Goal: Information Seeking & Learning: Learn about a topic

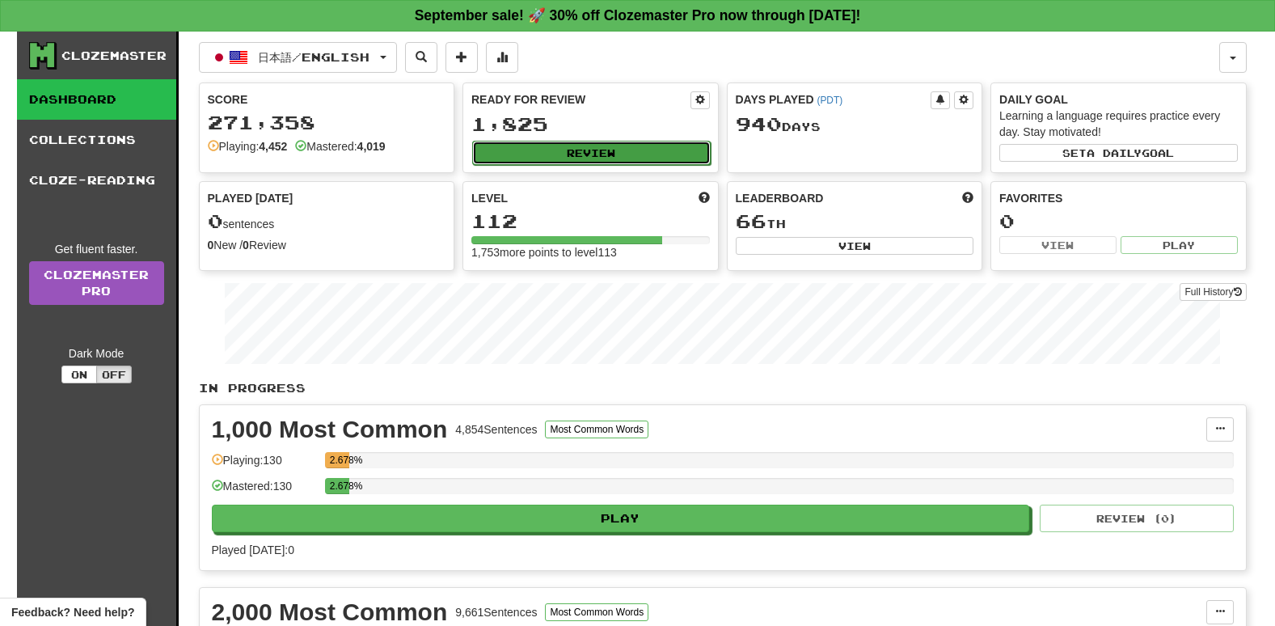
click at [607, 160] on button "Review" at bounding box center [591, 153] width 238 height 24
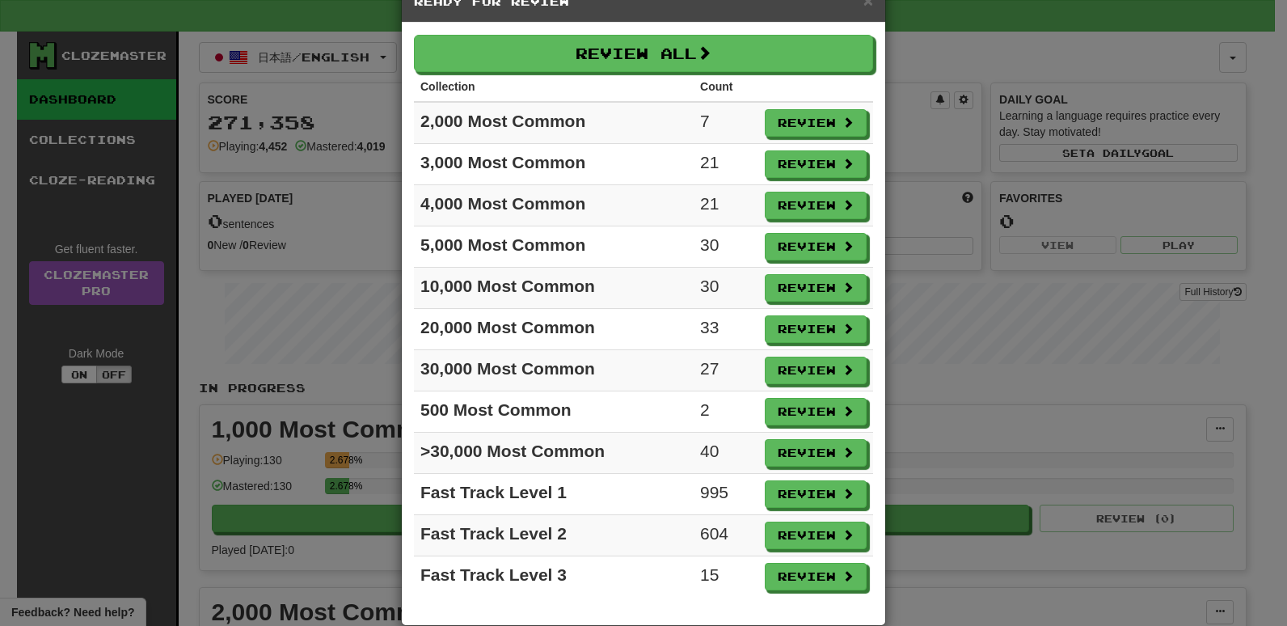
scroll to position [68, 0]
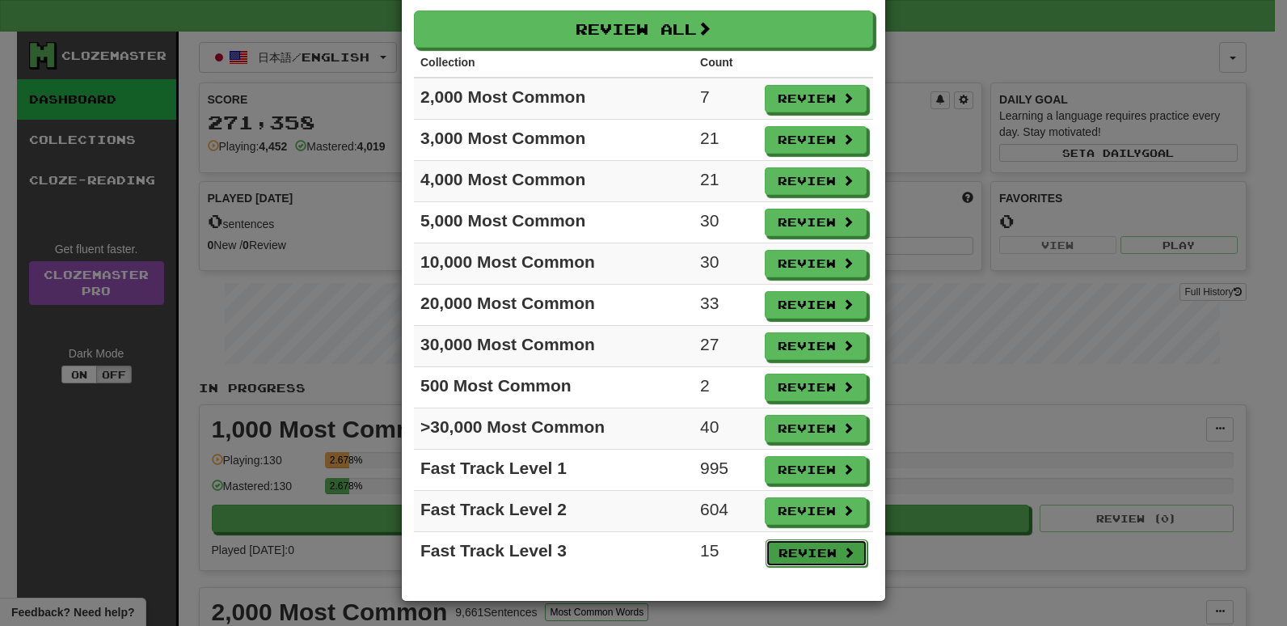
click at [798, 554] on button "Review" at bounding box center [817, 552] width 102 height 27
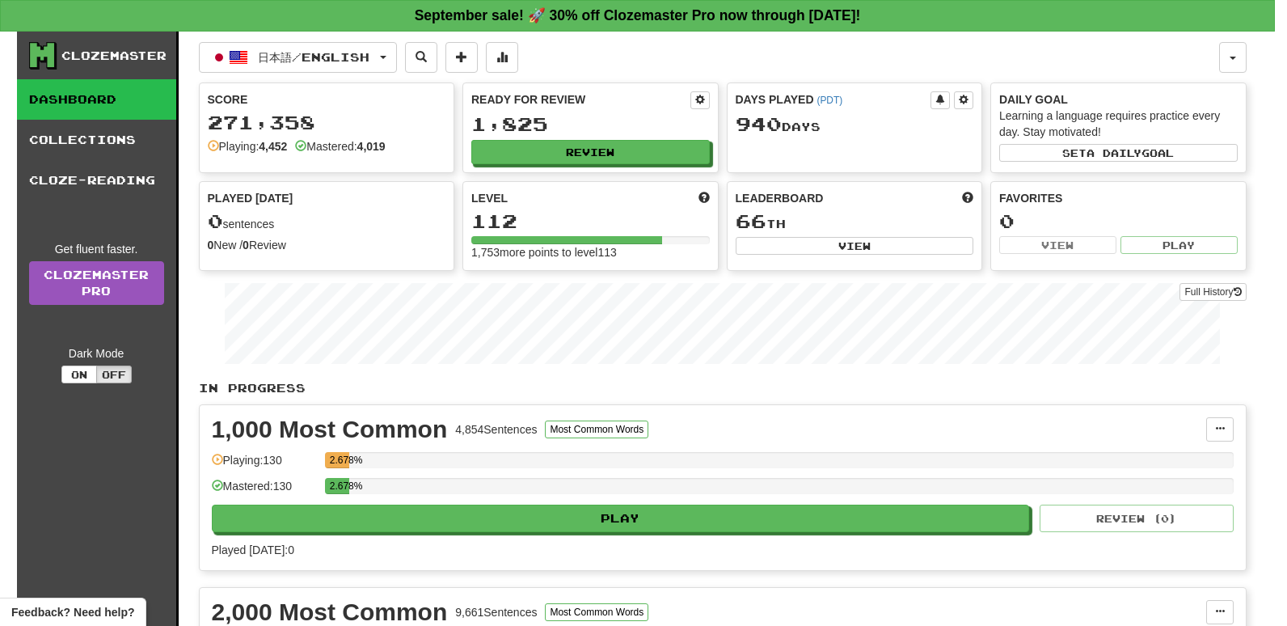
select select "**"
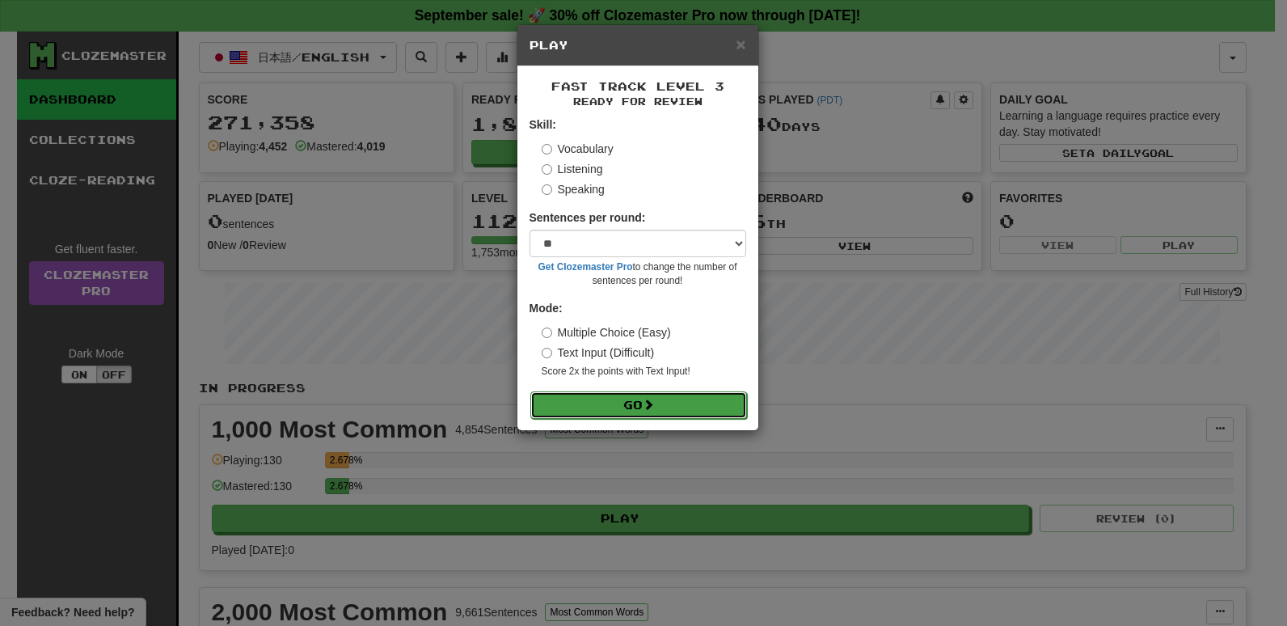
click at [631, 408] on button "Go" at bounding box center [638, 404] width 217 height 27
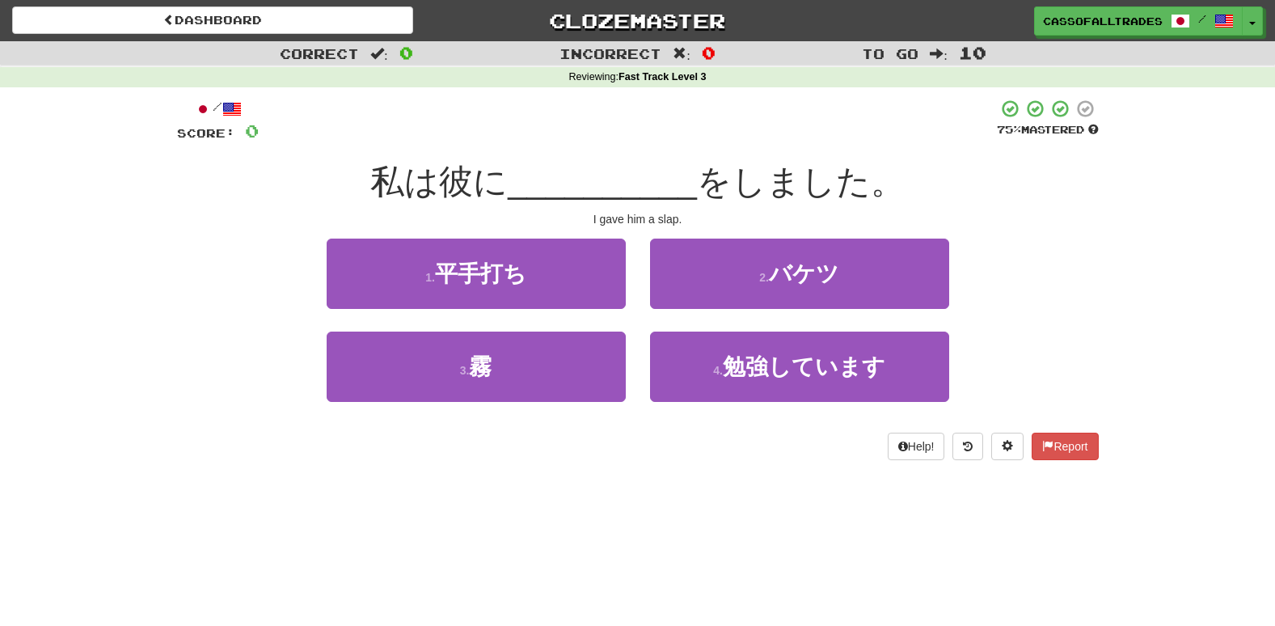
click at [103, 471] on div "Correct : 0 Incorrect : 0 To go : 10 Reviewing : Fast Track Level 3 / Score: 0 …" at bounding box center [637, 261] width 1275 height 441
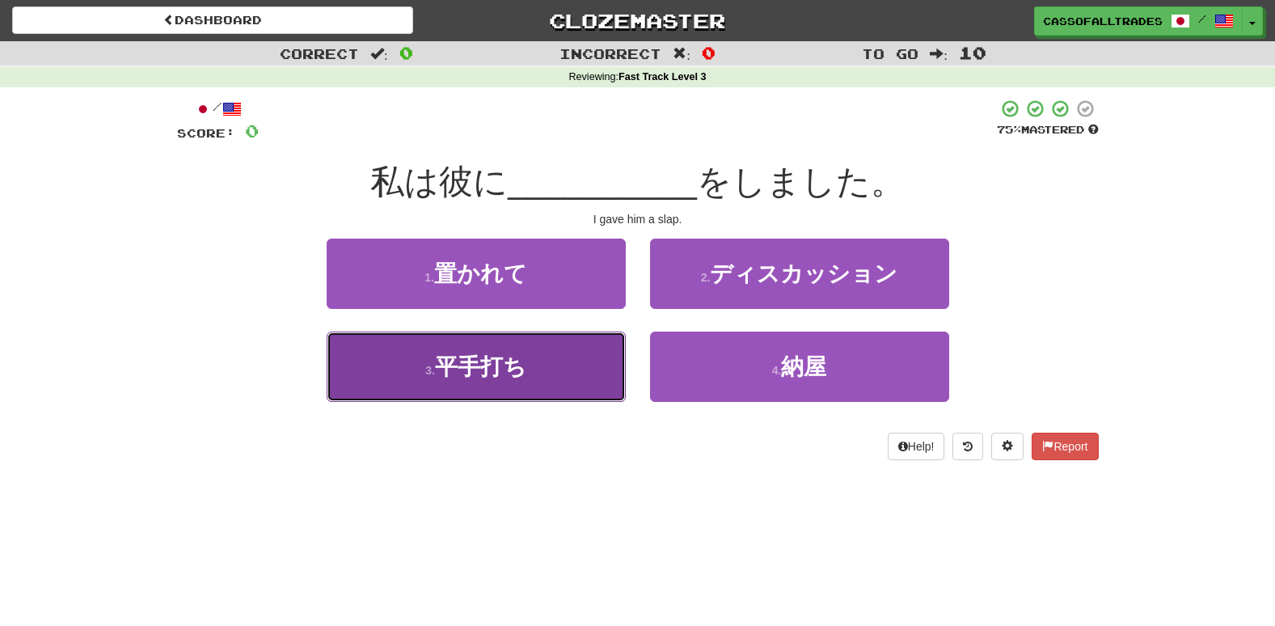
click at [397, 384] on button "3 . 平手打ち" at bounding box center [476, 366] width 299 height 70
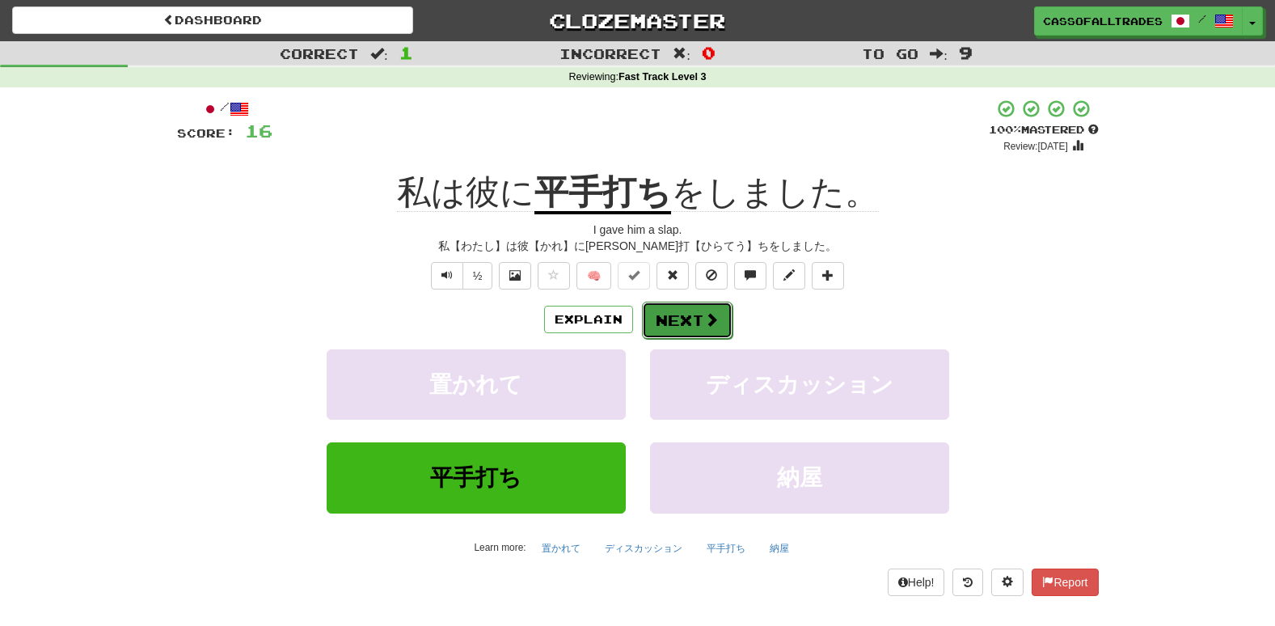
click at [699, 323] on button "Next" at bounding box center [687, 320] width 91 height 37
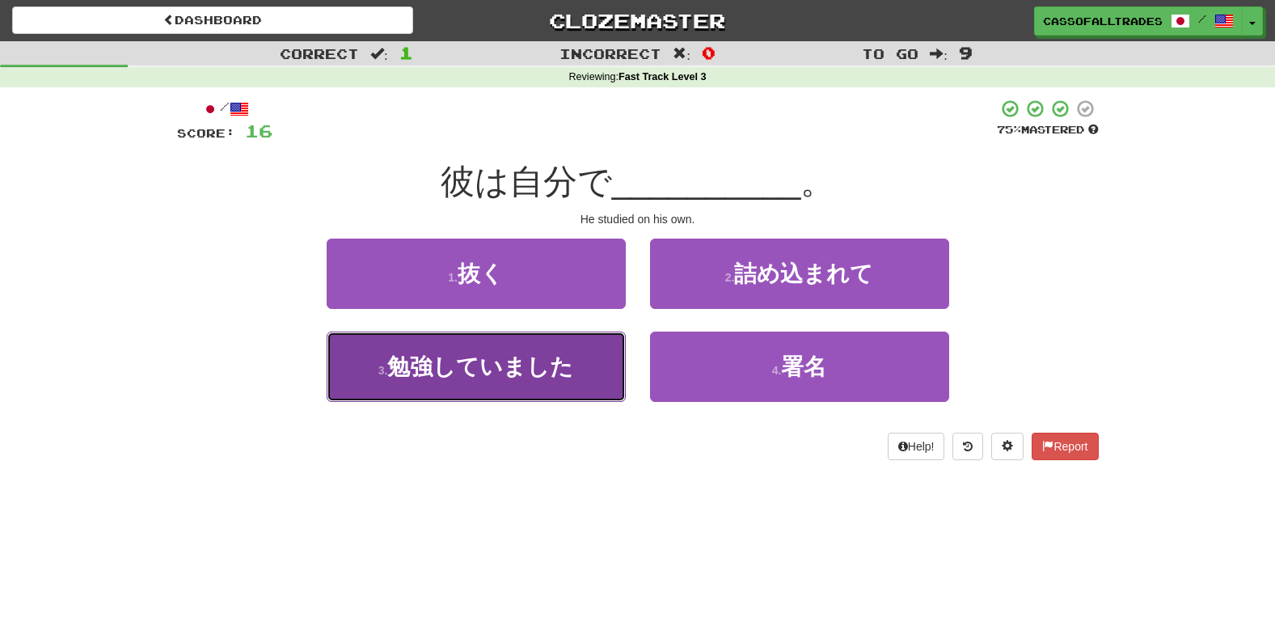
click at [446, 345] on button "3 . 勉強していました" at bounding box center [476, 366] width 299 height 70
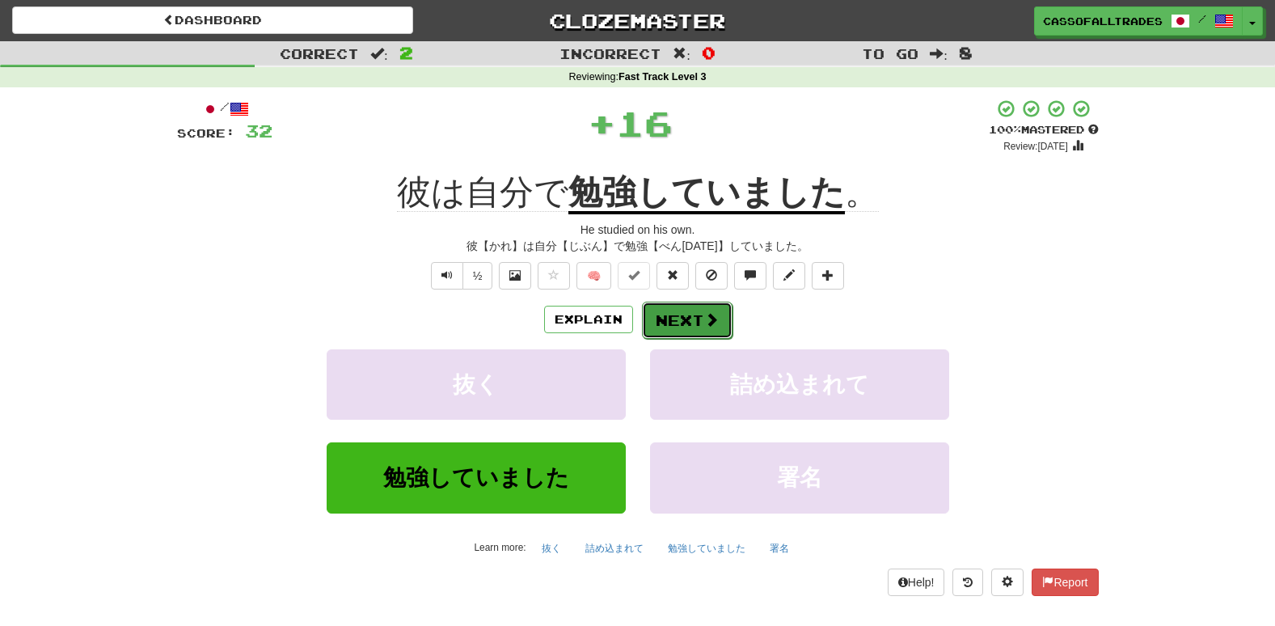
click at [686, 318] on button "Next" at bounding box center [687, 320] width 91 height 37
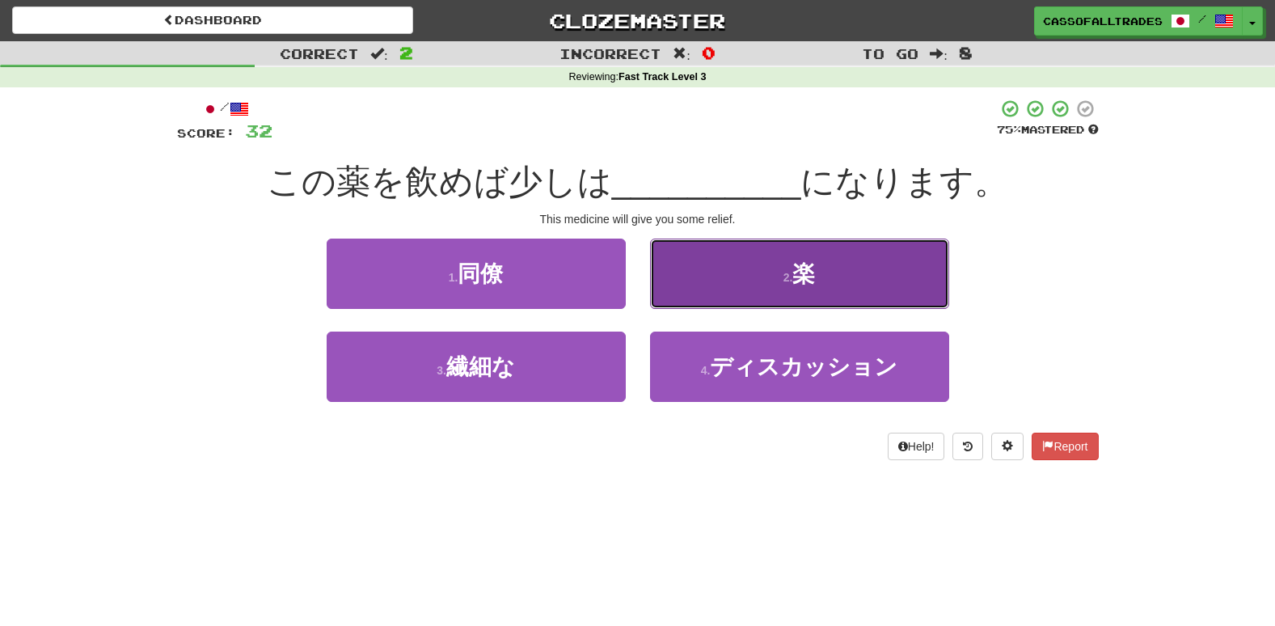
click at [780, 264] on button "2 . 楽" at bounding box center [799, 273] width 299 height 70
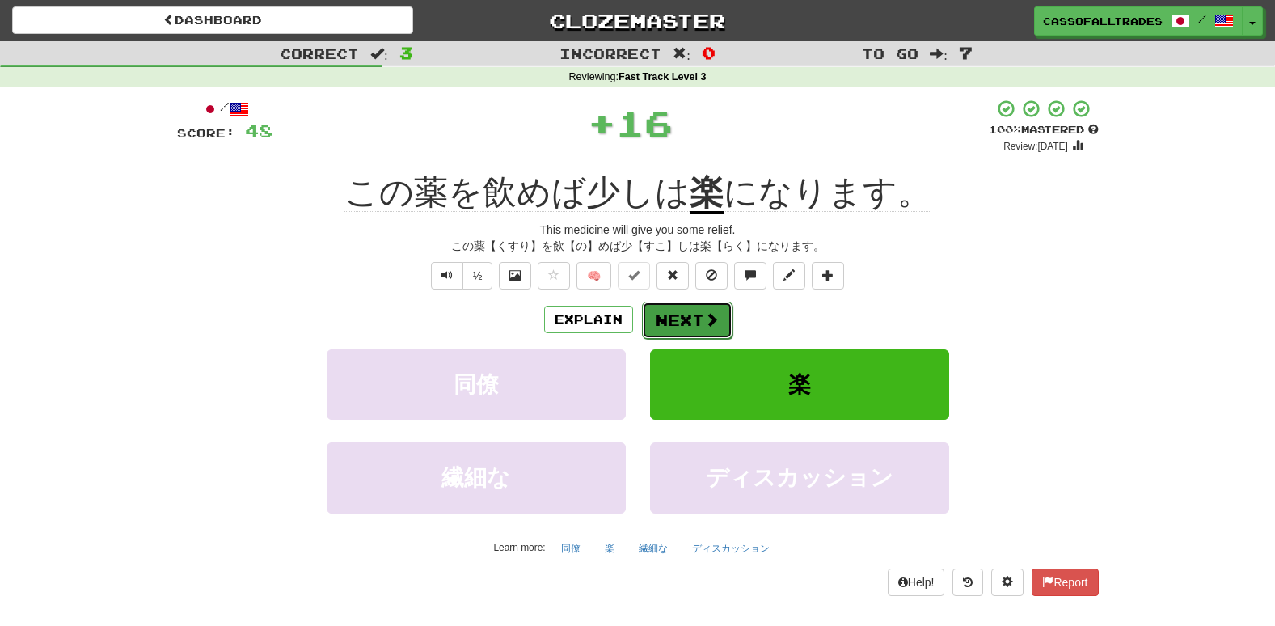
click at [691, 311] on button "Next" at bounding box center [687, 320] width 91 height 37
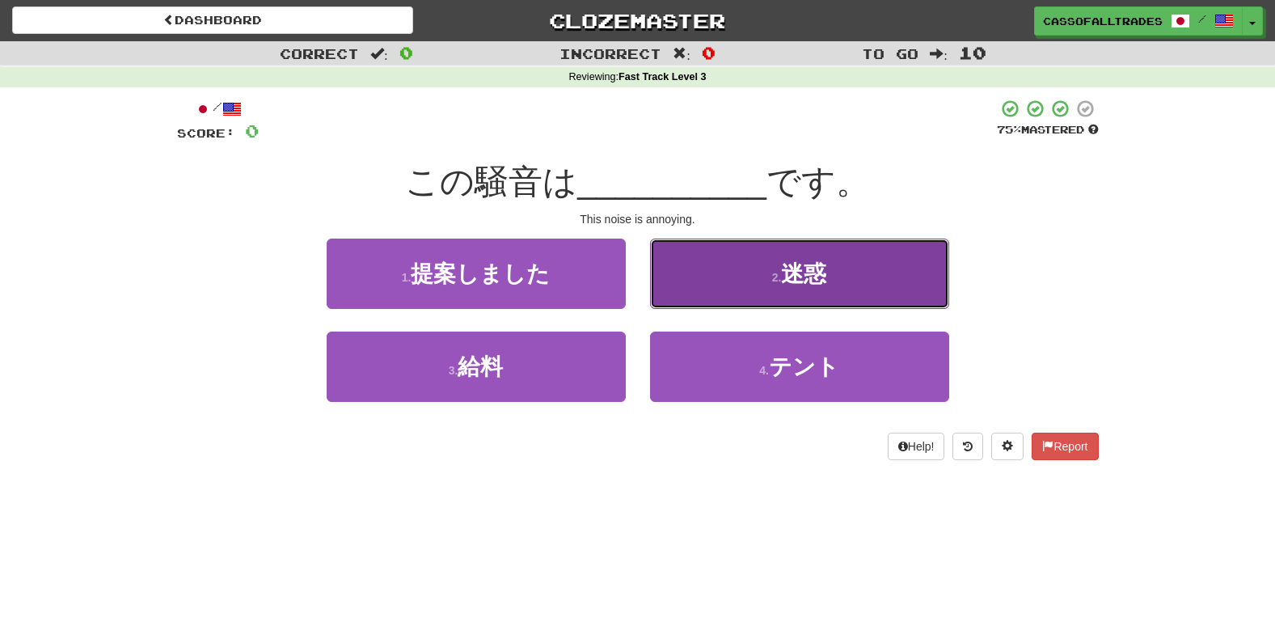
click at [780, 251] on button "2 . 迷惑" at bounding box center [799, 273] width 299 height 70
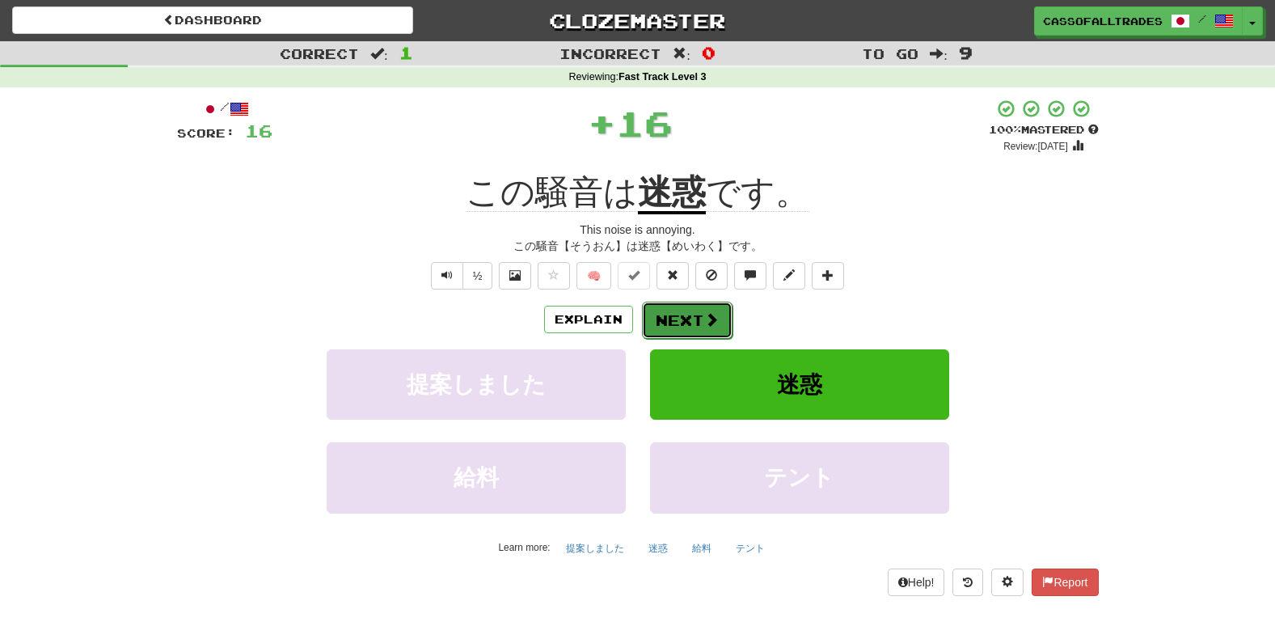
click at [684, 305] on button "Next" at bounding box center [687, 320] width 91 height 37
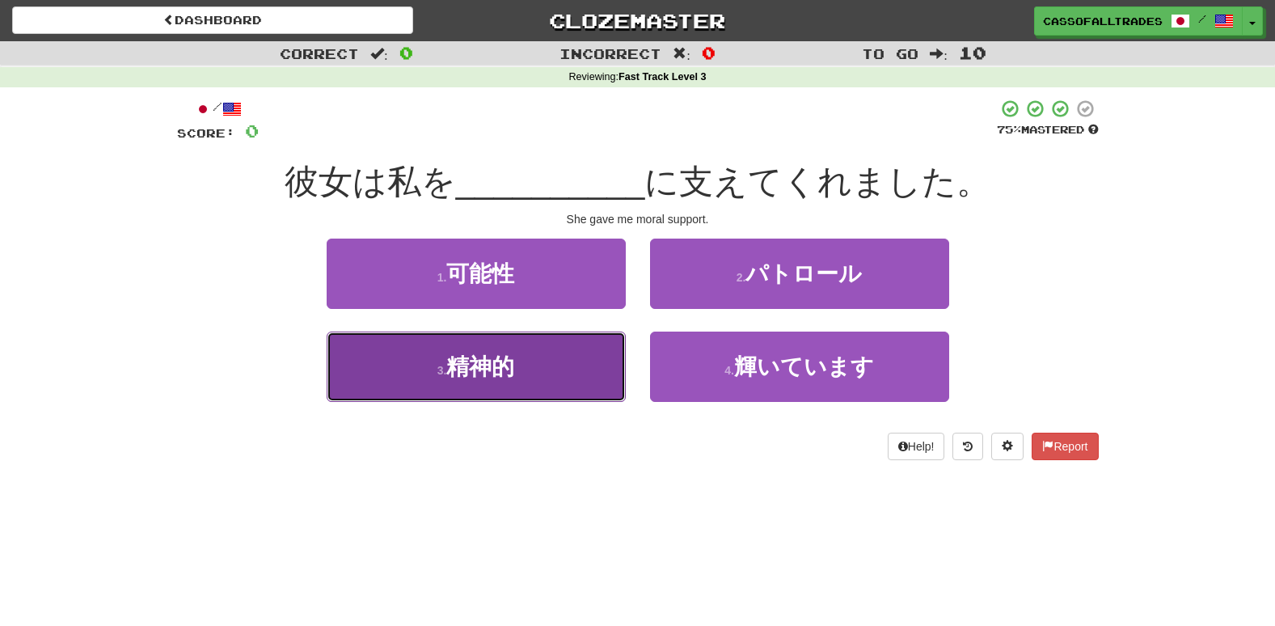
click at [440, 369] on small "3 ." at bounding box center [442, 370] width 10 height 13
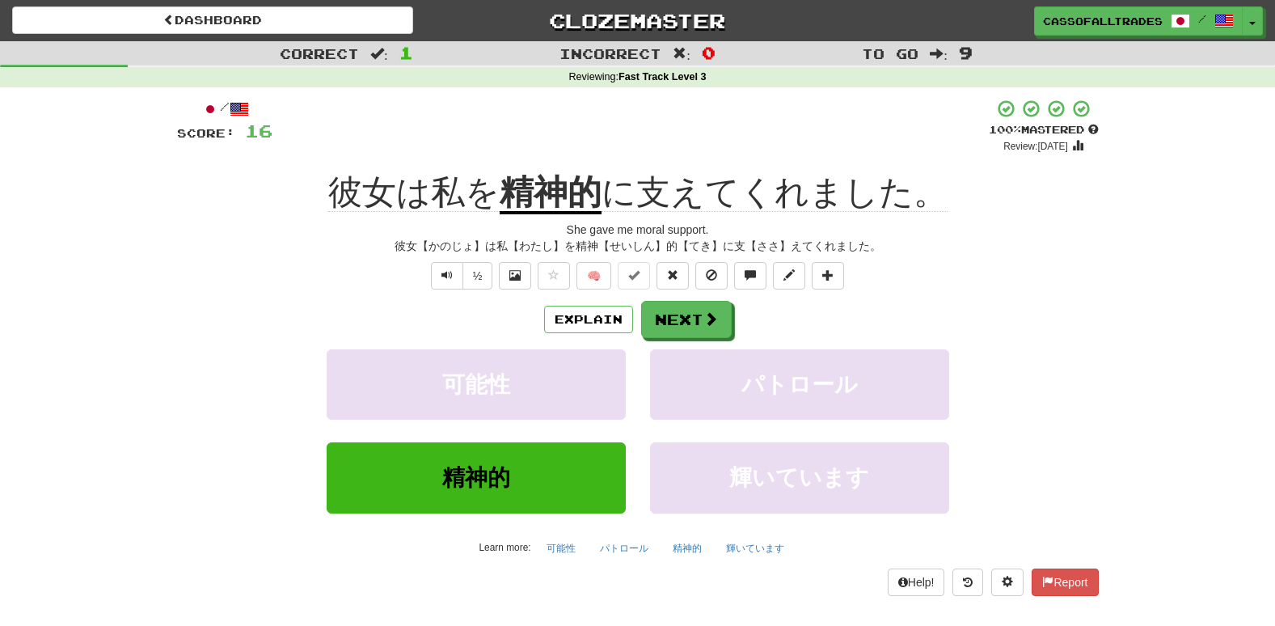
click at [705, 293] on div "/ Score: 16 + 16 100 % Mastered Review: [DATE] 彼女は私を 精神的 に支えてくれました。 She gave me…" at bounding box center [638, 347] width 922 height 496
click at [699, 327] on button "Next" at bounding box center [687, 320] width 91 height 37
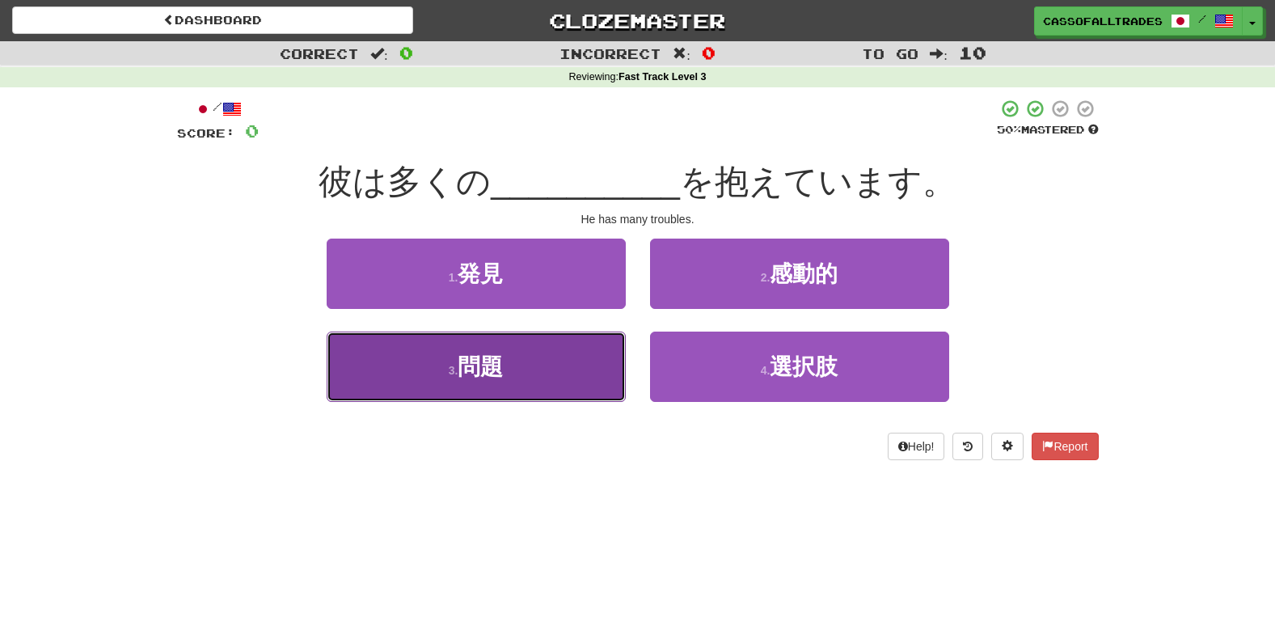
click at [556, 355] on button "3 . 問題" at bounding box center [476, 366] width 299 height 70
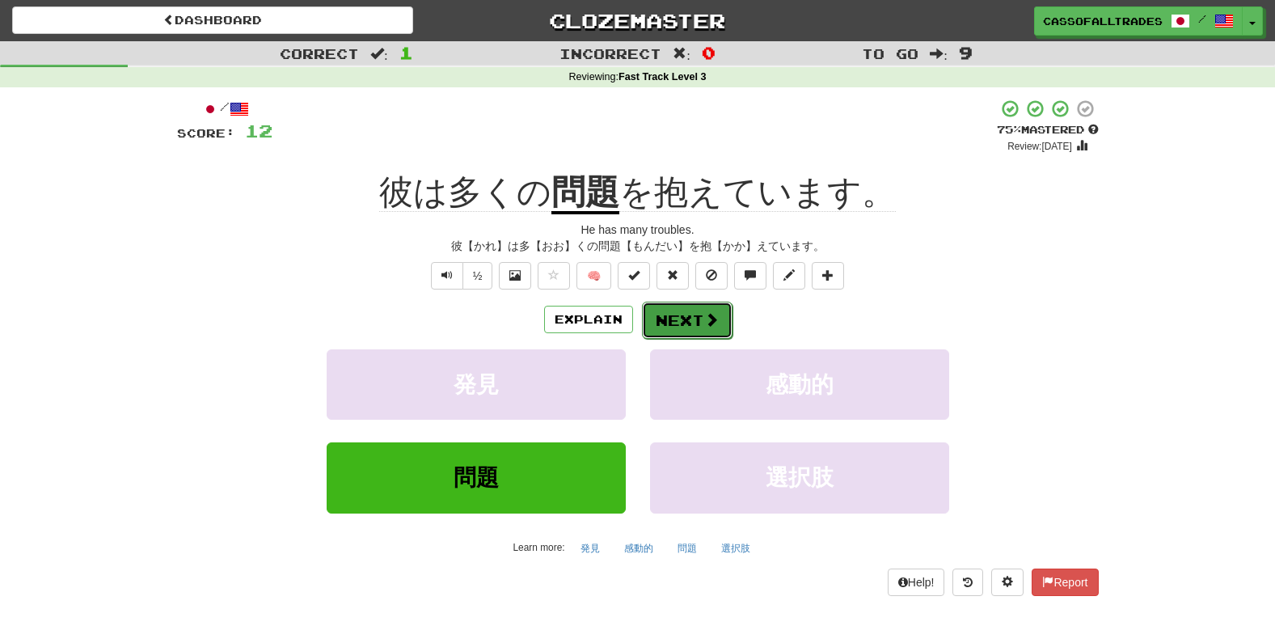
click at [690, 323] on button "Next" at bounding box center [687, 320] width 91 height 37
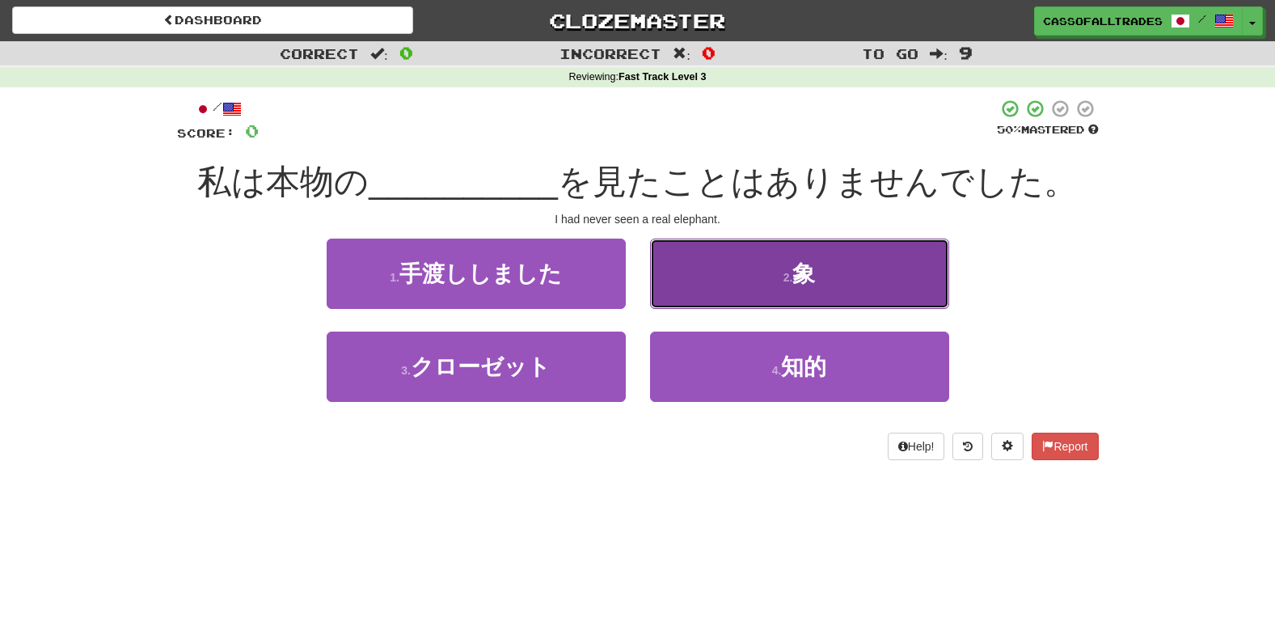
click at [719, 239] on button "2 . 象" at bounding box center [799, 273] width 299 height 70
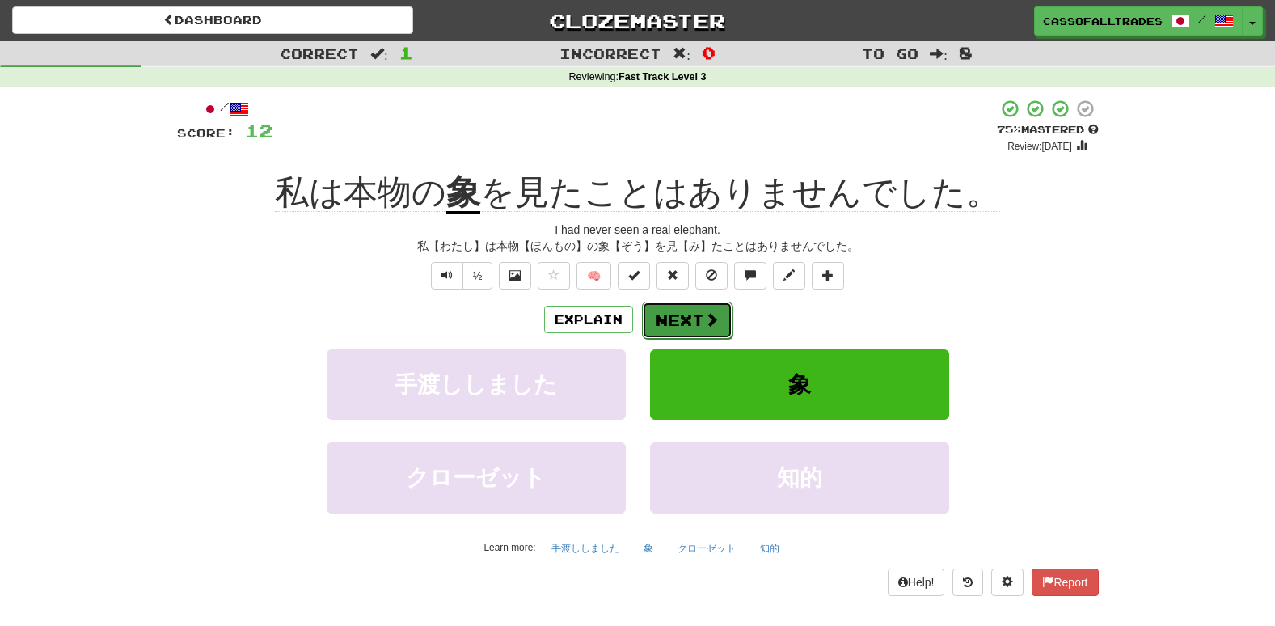
click at [671, 302] on button "Next" at bounding box center [687, 320] width 91 height 37
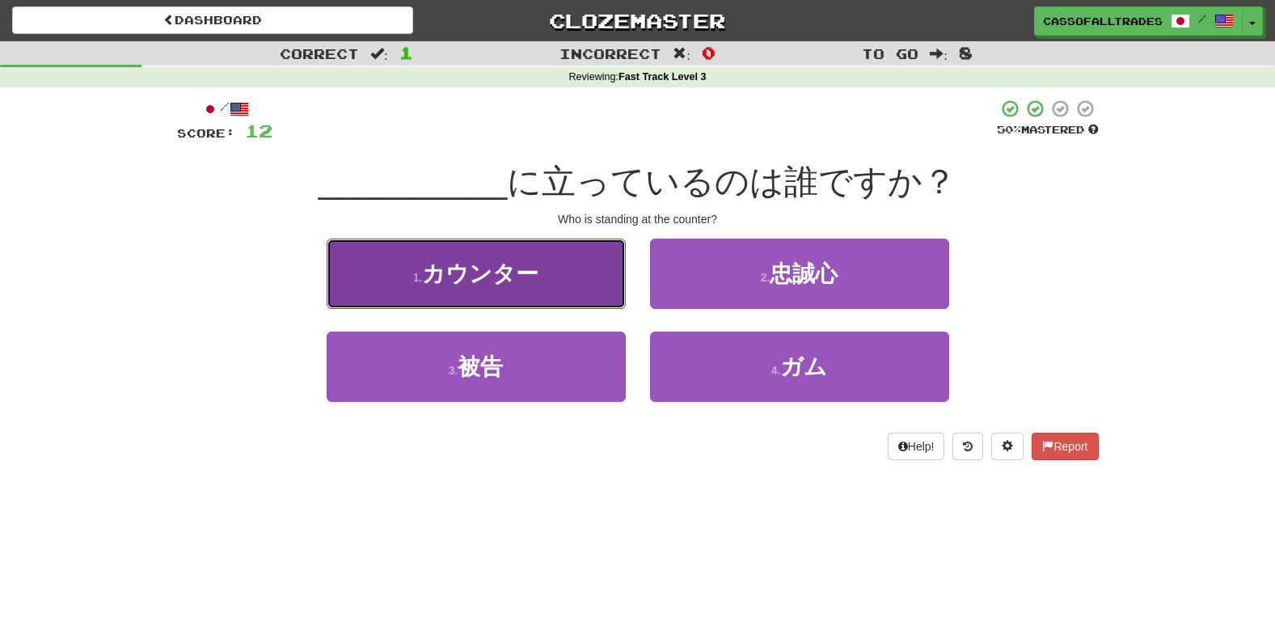
click at [397, 269] on button "1 . カウンター" at bounding box center [476, 273] width 299 height 70
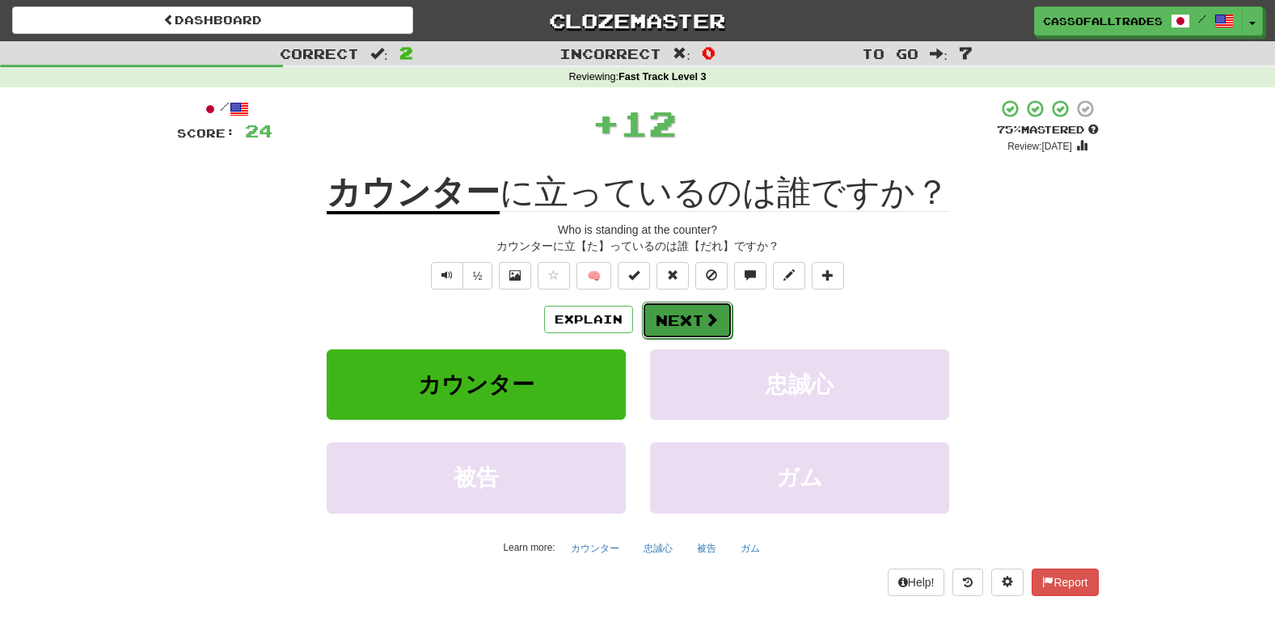
click at [694, 314] on button "Next" at bounding box center [687, 320] width 91 height 37
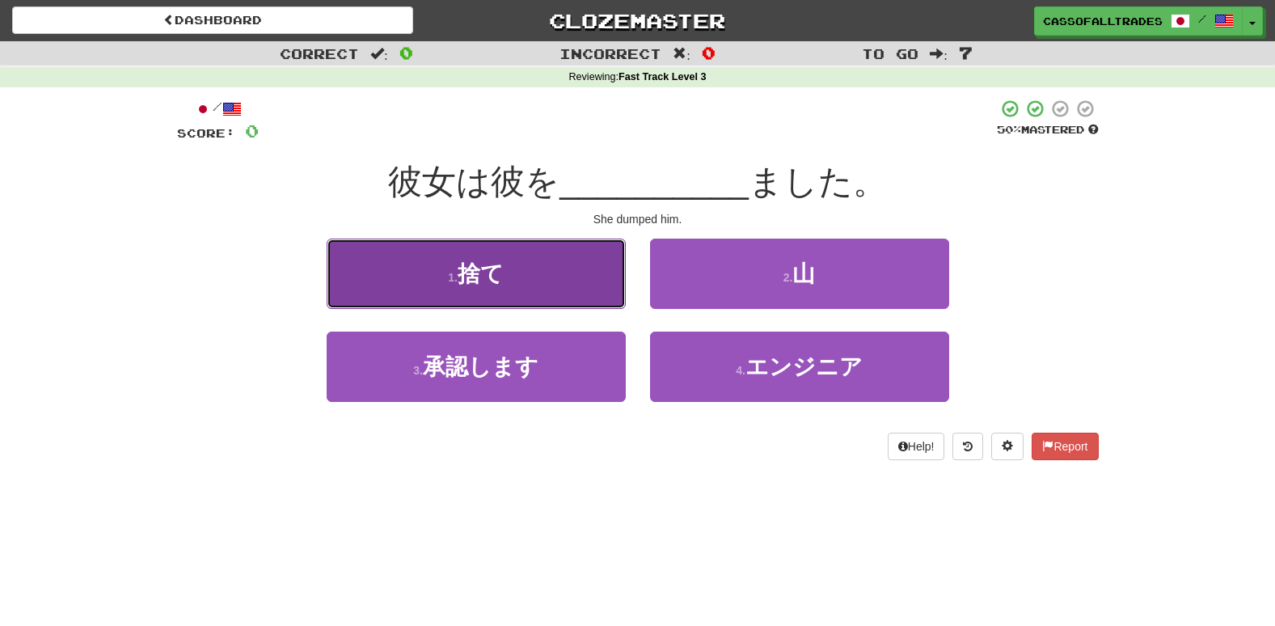
click at [417, 247] on button "1 . 捨て" at bounding box center [476, 273] width 299 height 70
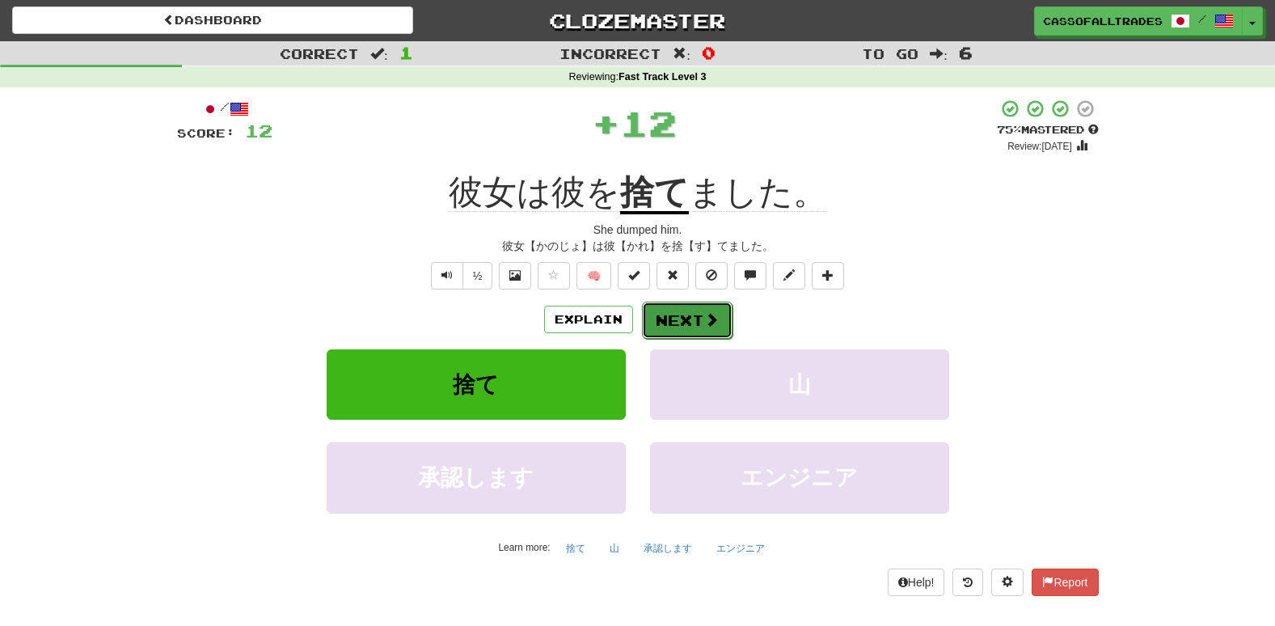
click at [683, 323] on button "Next" at bounding box center [687, 320] width 91 height 37
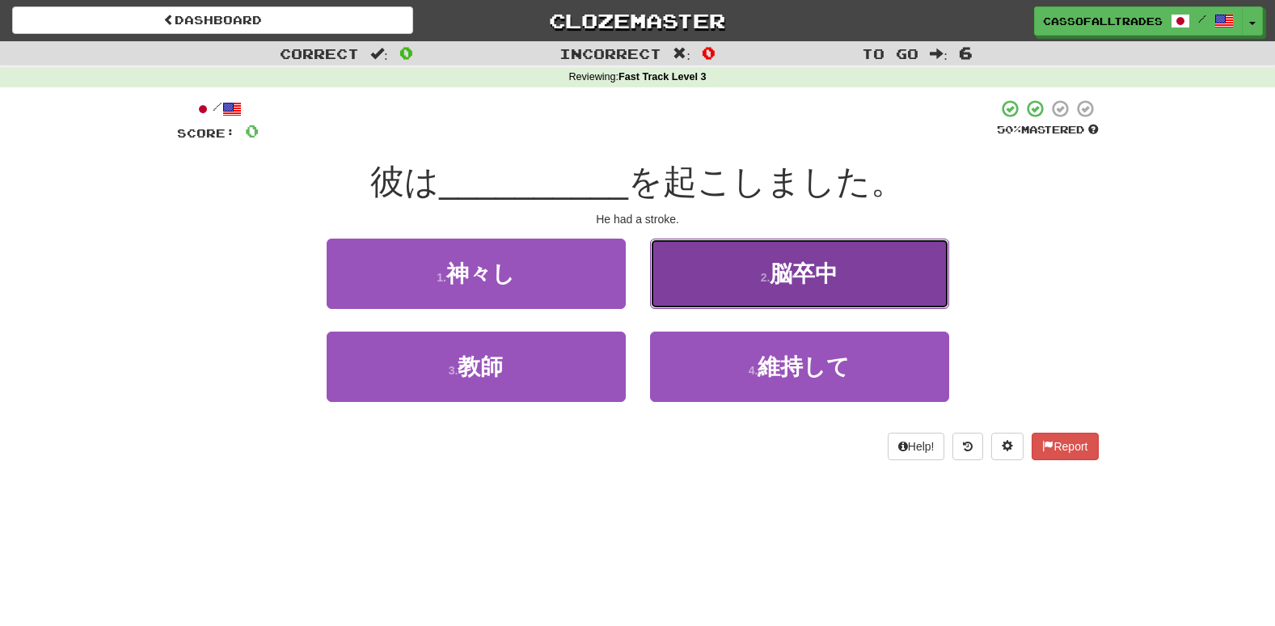
click at [845, 243] on button "2 . 脳卒中" at bounding box center [799, 273] width 299 height 70
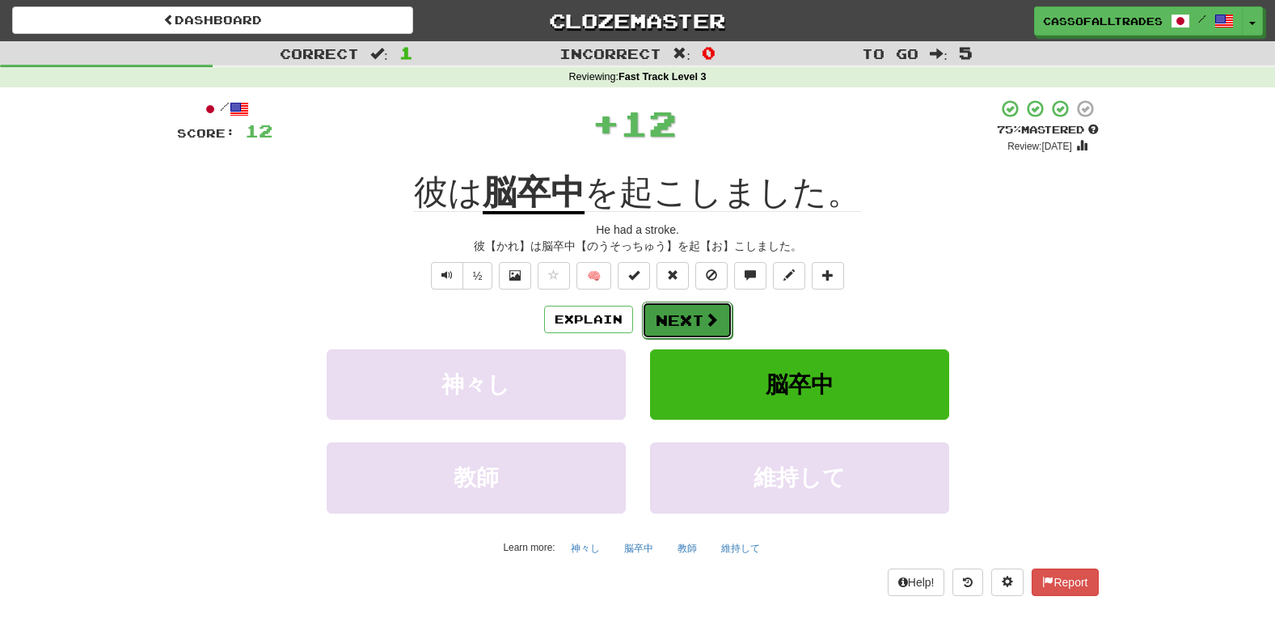
click at [660, 304] on button "Next" at bounding box center [687, 320] width 91 height 37
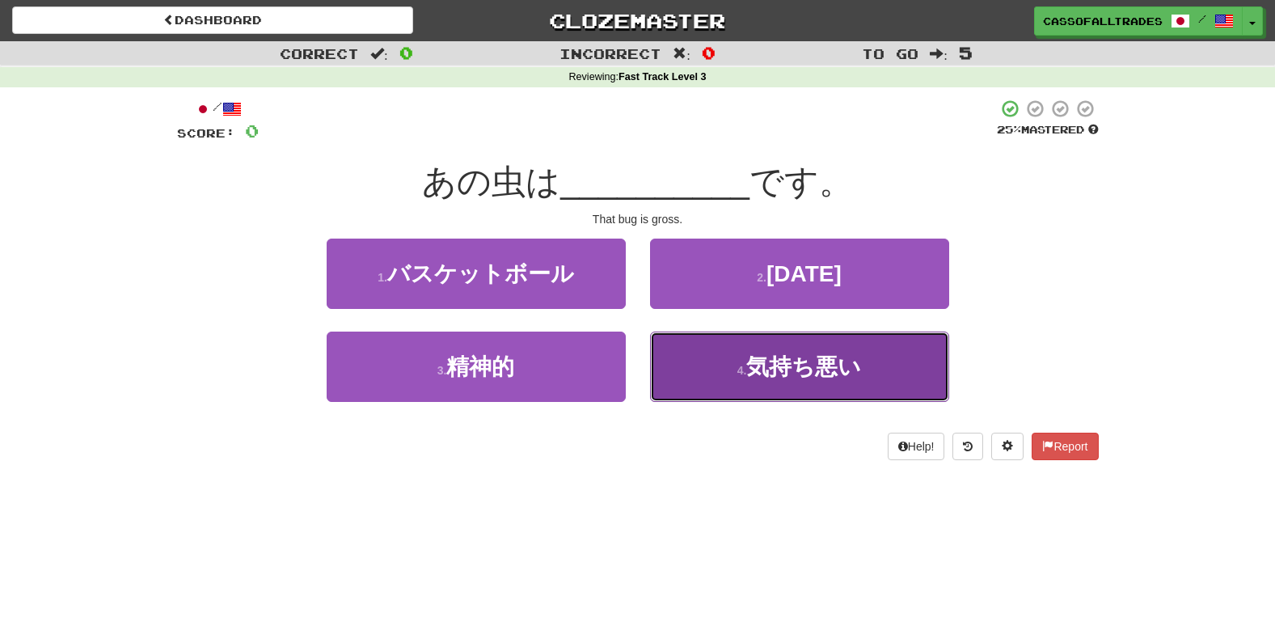
click at [757, 377] on span "気持ち悪い" at bounding box center [803, 366] width 115 height 25
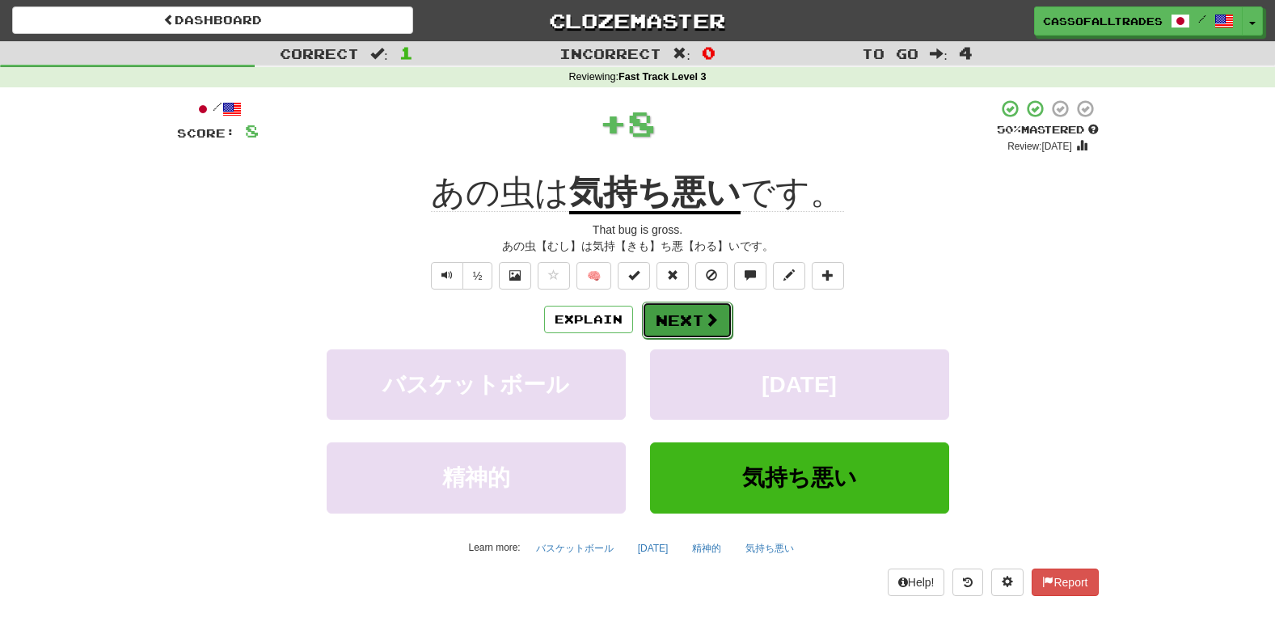
click at [652, 315] on button "Next" at bounding box center [687, 320] width 91 height 37
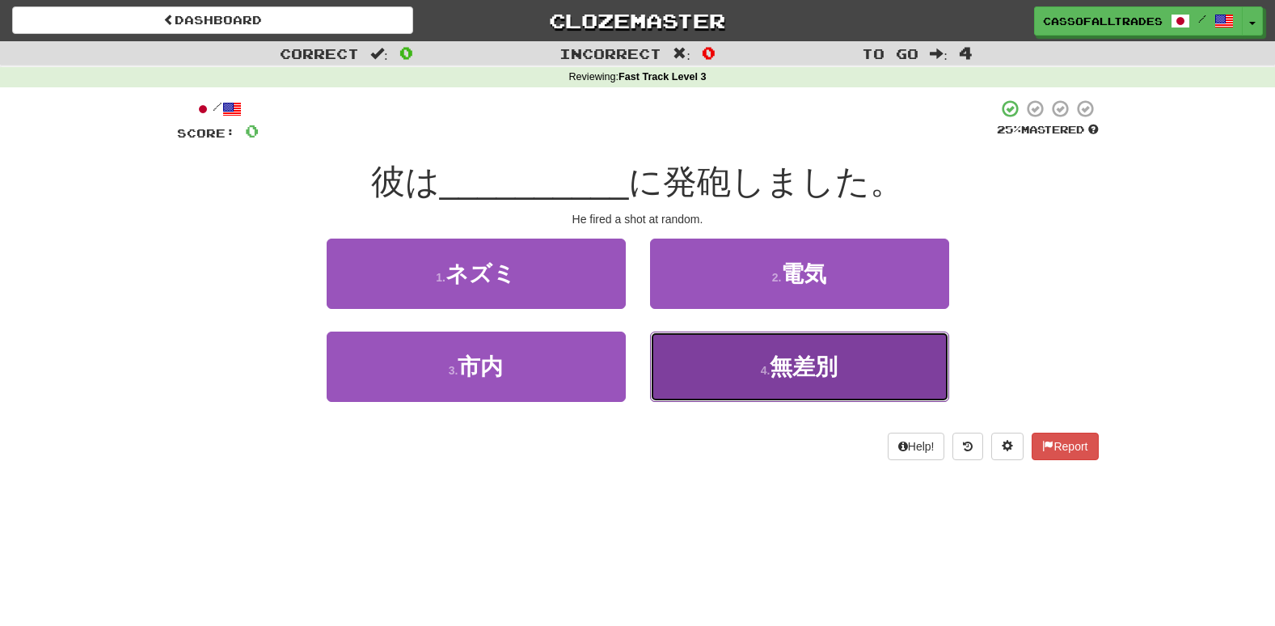
click at [753, 381] on button "4 . 無差別" at bounding box center [799, 366] width 299 height 70
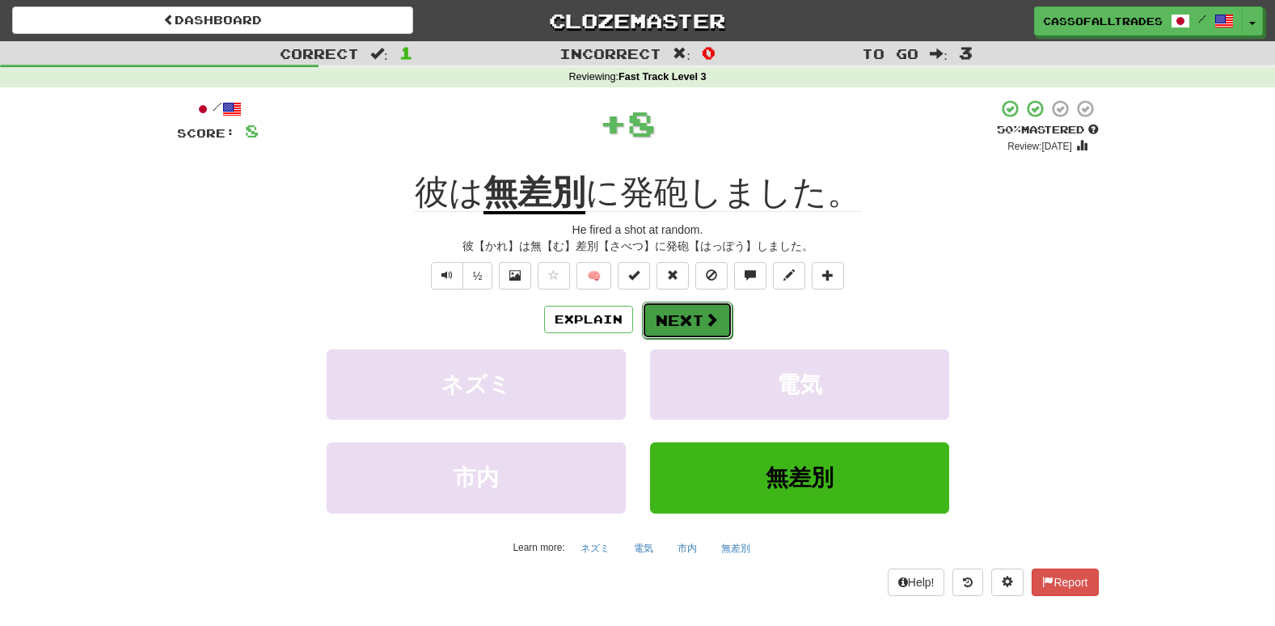
click at [676, 323] on button "Next" at bounding box center [687, 320] width 91 height 37
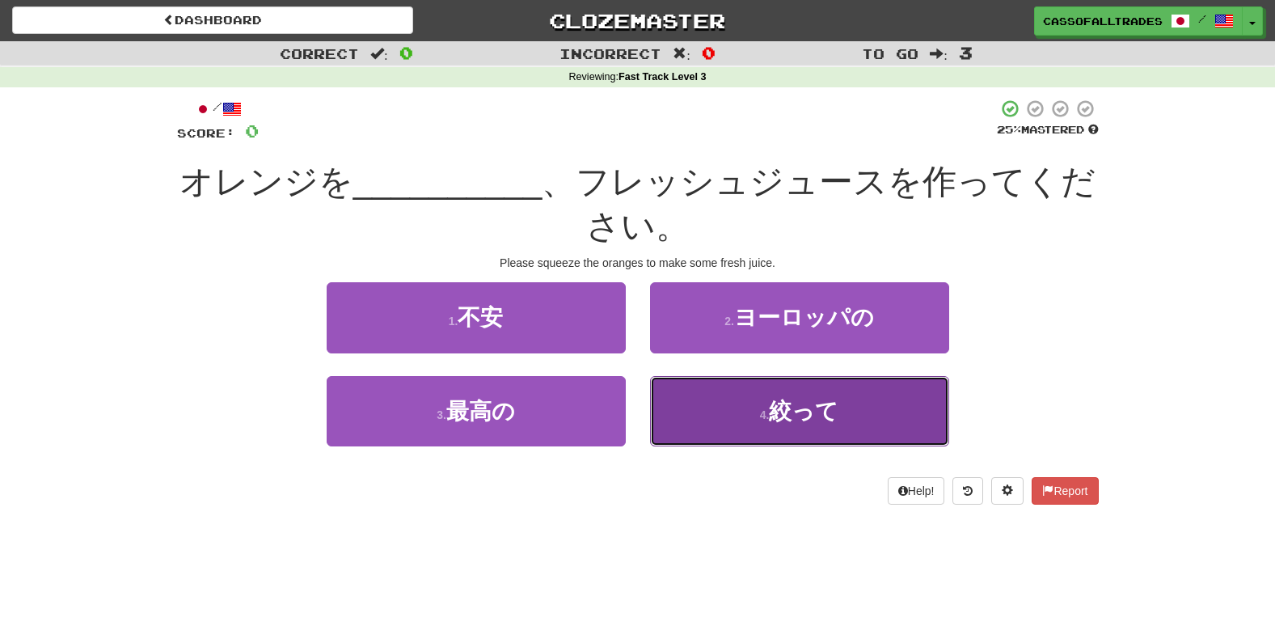
click at [781, 400] on span "絞って" at bounding box center [804, 411] width 70 height 25
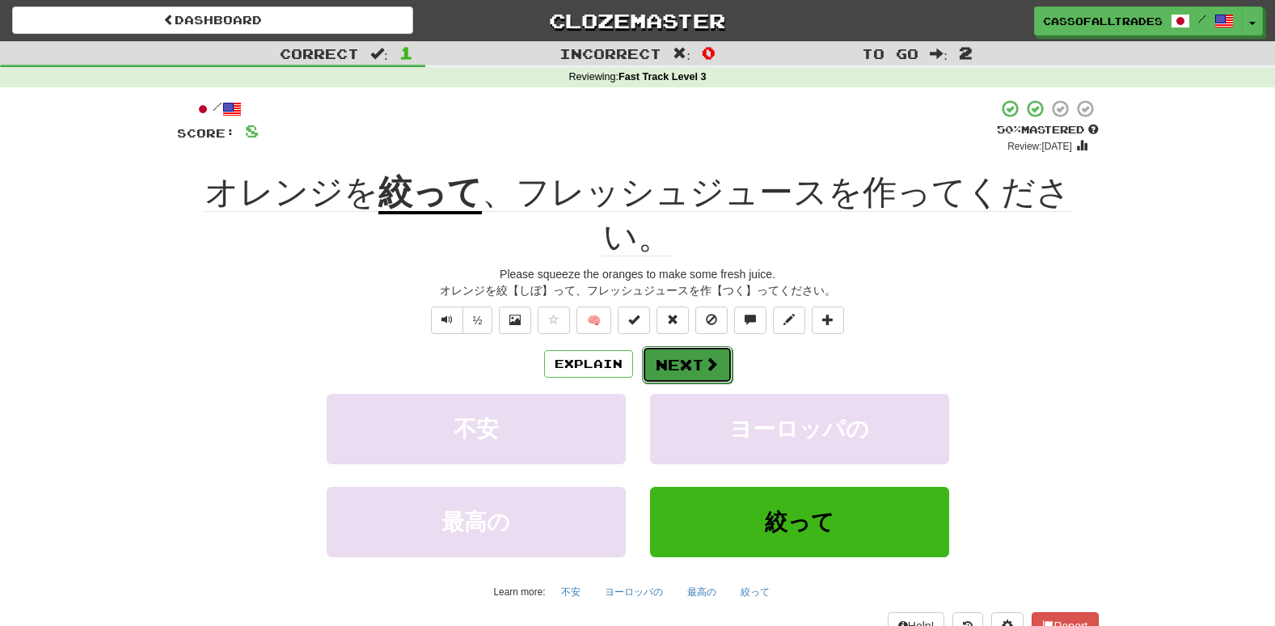
click at [676, 346] on button "Next" at bounding box center [687, 364] width 91 height 37
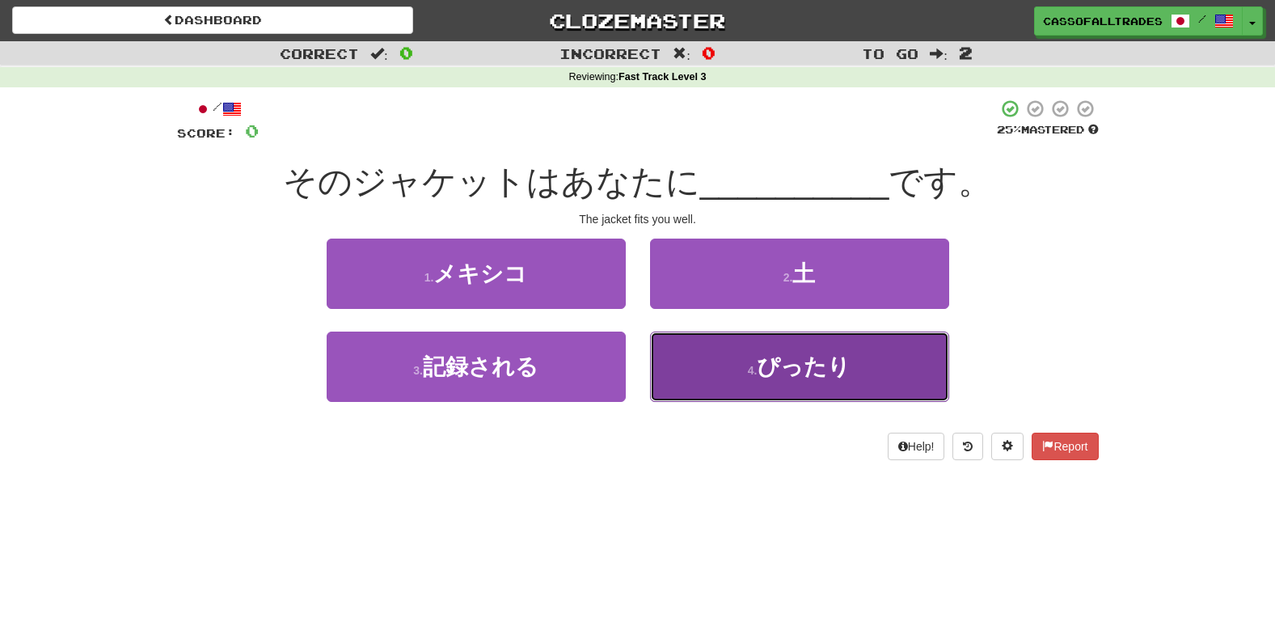
click at [777, 381] on button "4 . ぴったり" at bounding box center [799, 366] width 299 height 70
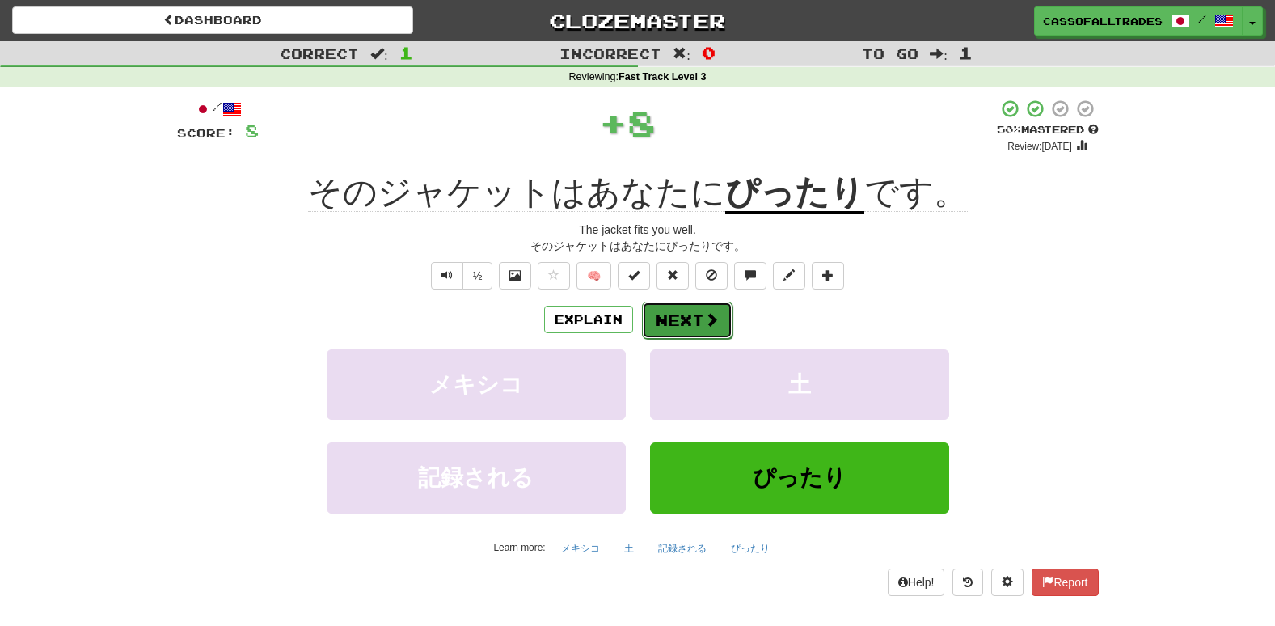
click at [706, 320] on span at bounding box center [711, 319] width 15 height 15
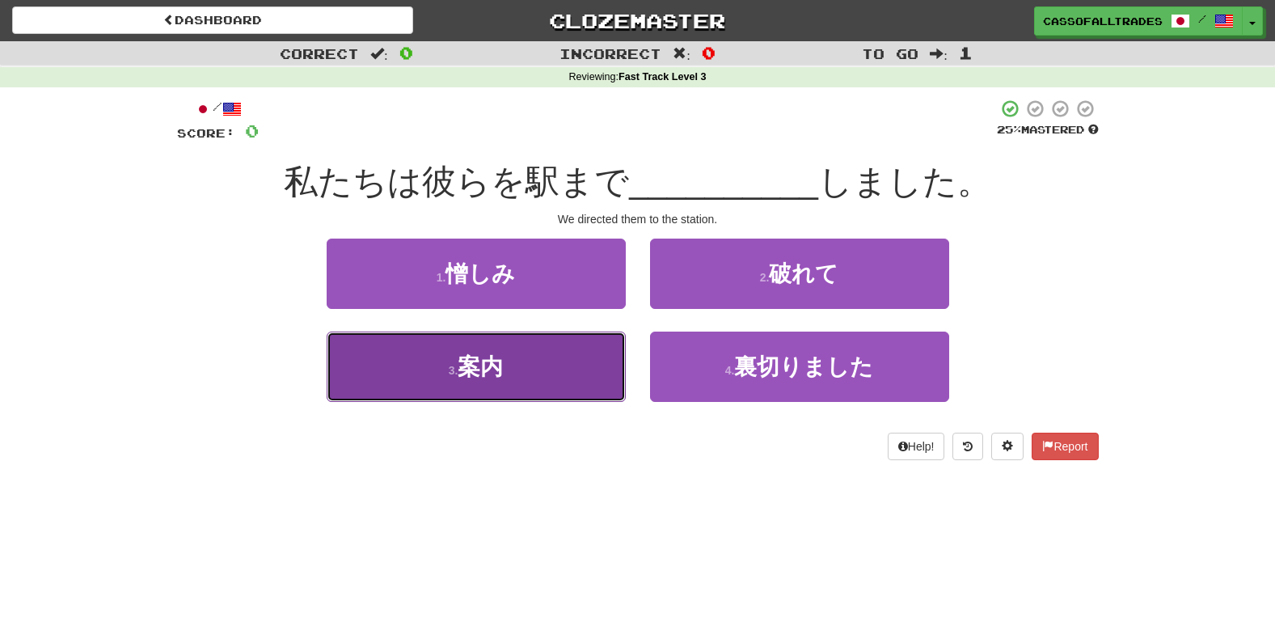
click at [451, 383] on button "3 . 案内" at bounding box center [476, 366] width 299 height 70
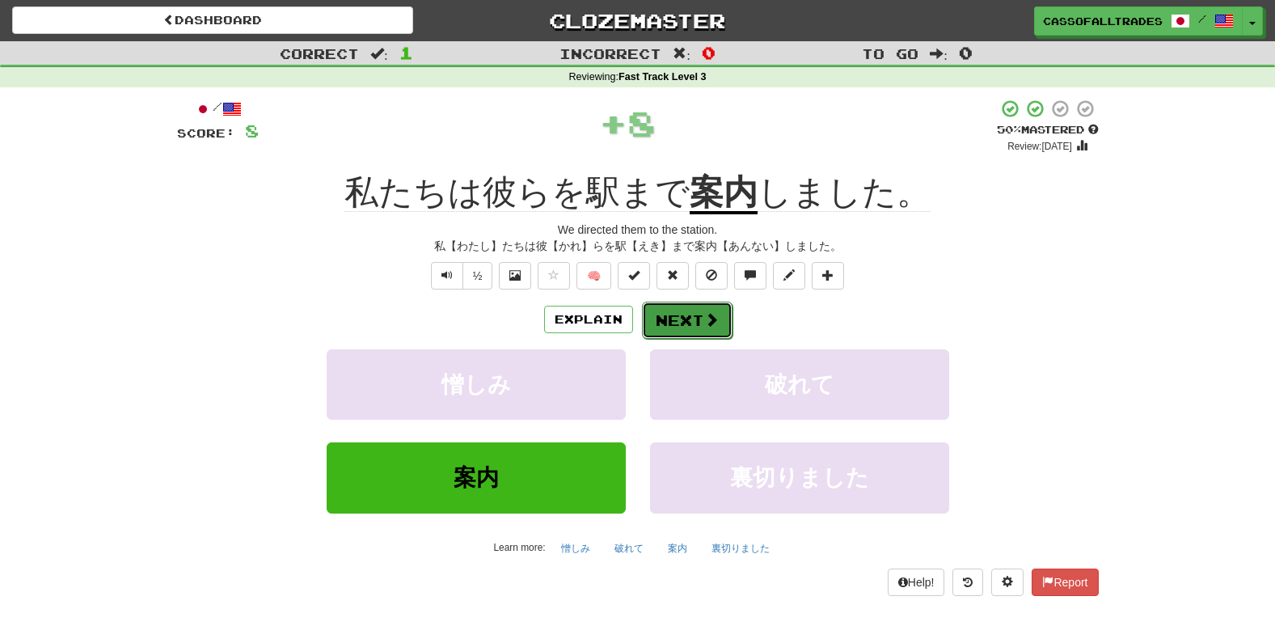
click at [704, 313] on span at bounding box center [711, 319] width 15 height 15
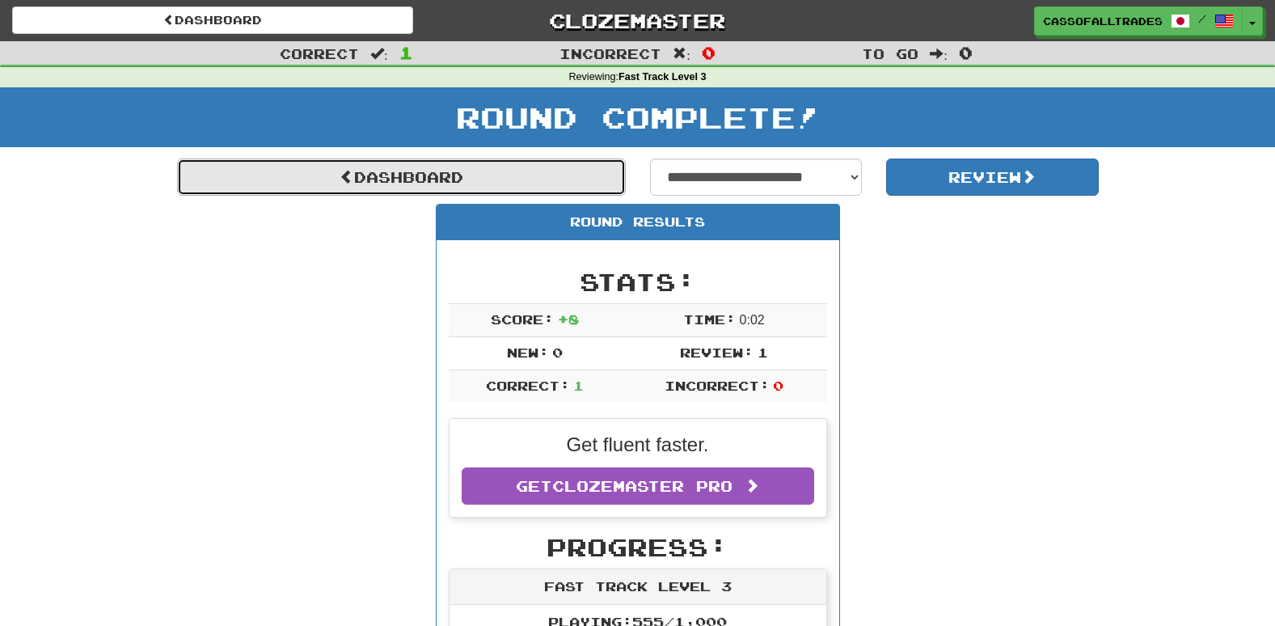
click at [452, 167] on link "Dashboard" at bounding box center [401, 176] width 449 height 37
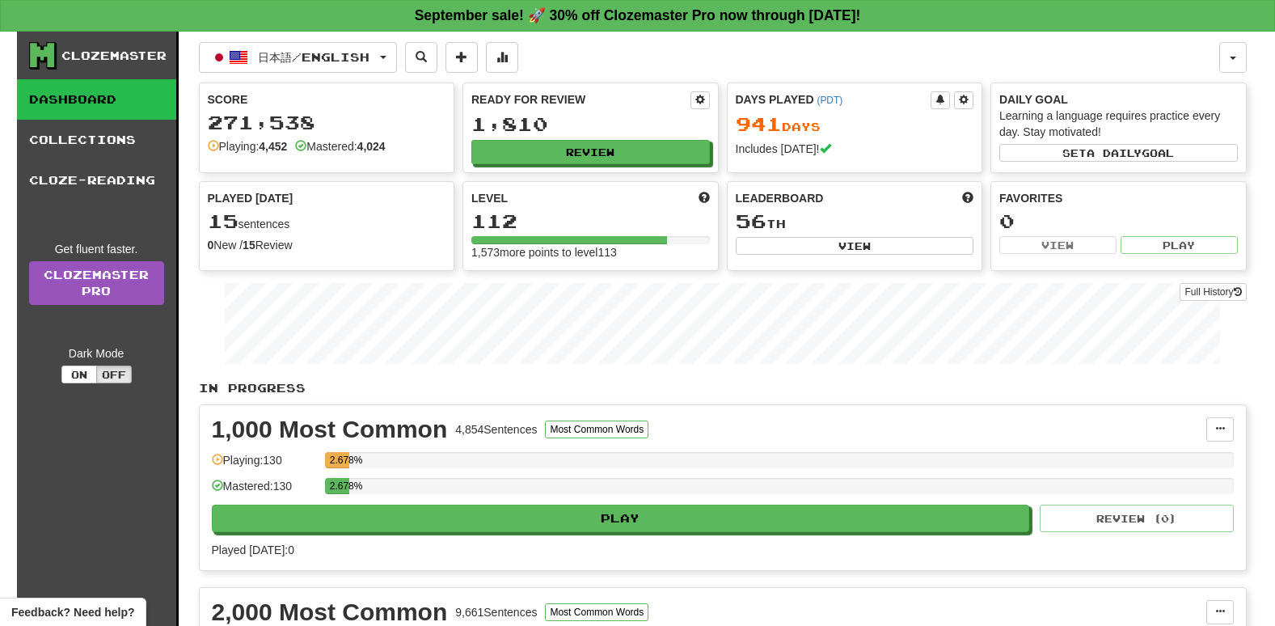
click at [1112, 415] on div "1,000 Most Common 4,854 Sentences Most Common Words Manage Sentences Unpin from…" at bounding box center [723, 487] width 1046 height 165
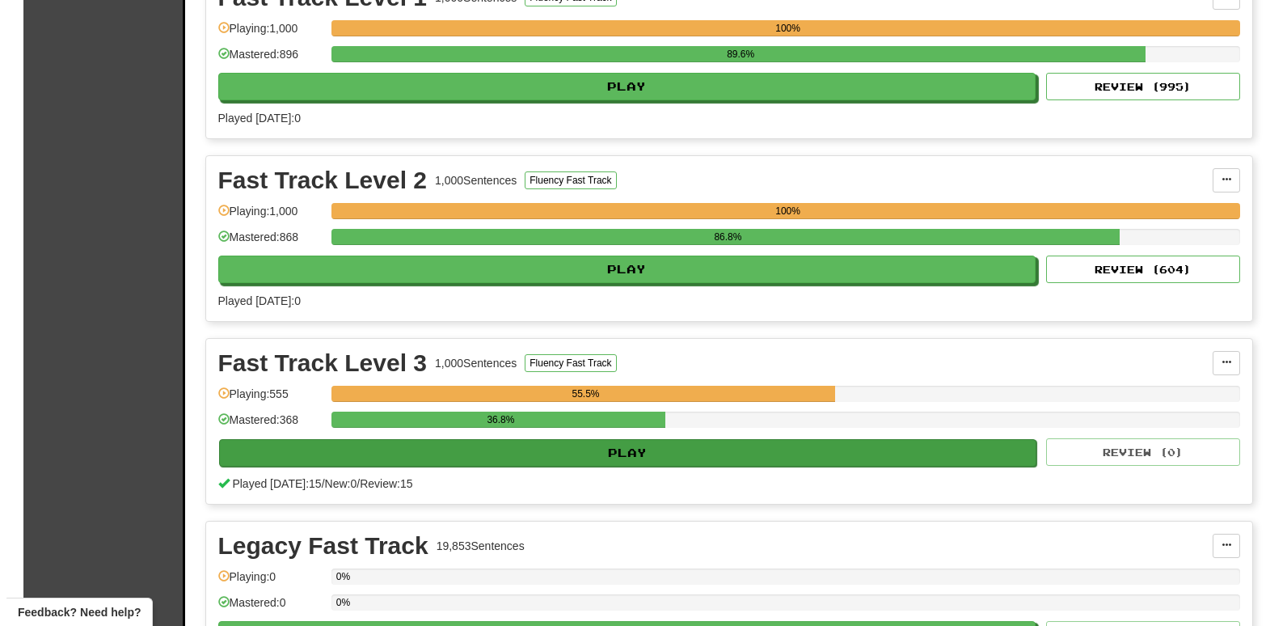
scroll to position [2425, 0]
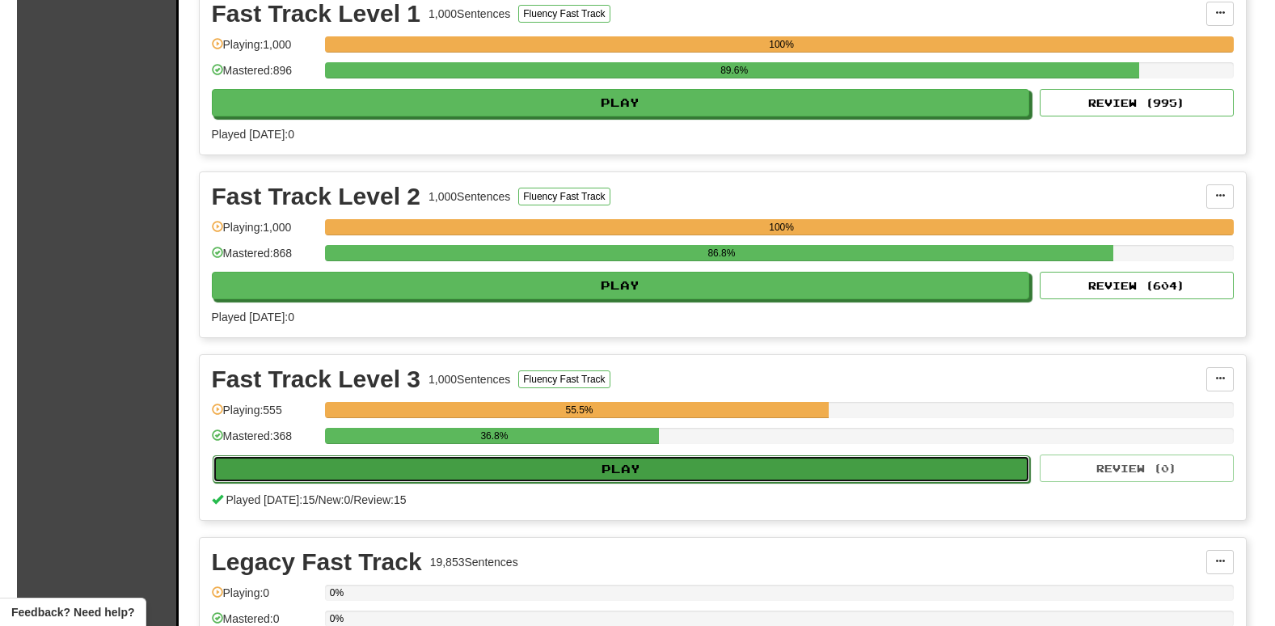
click at [498, 467] on button "Play" at bounding box center [622, 468] width 818 height 27
select select "**"
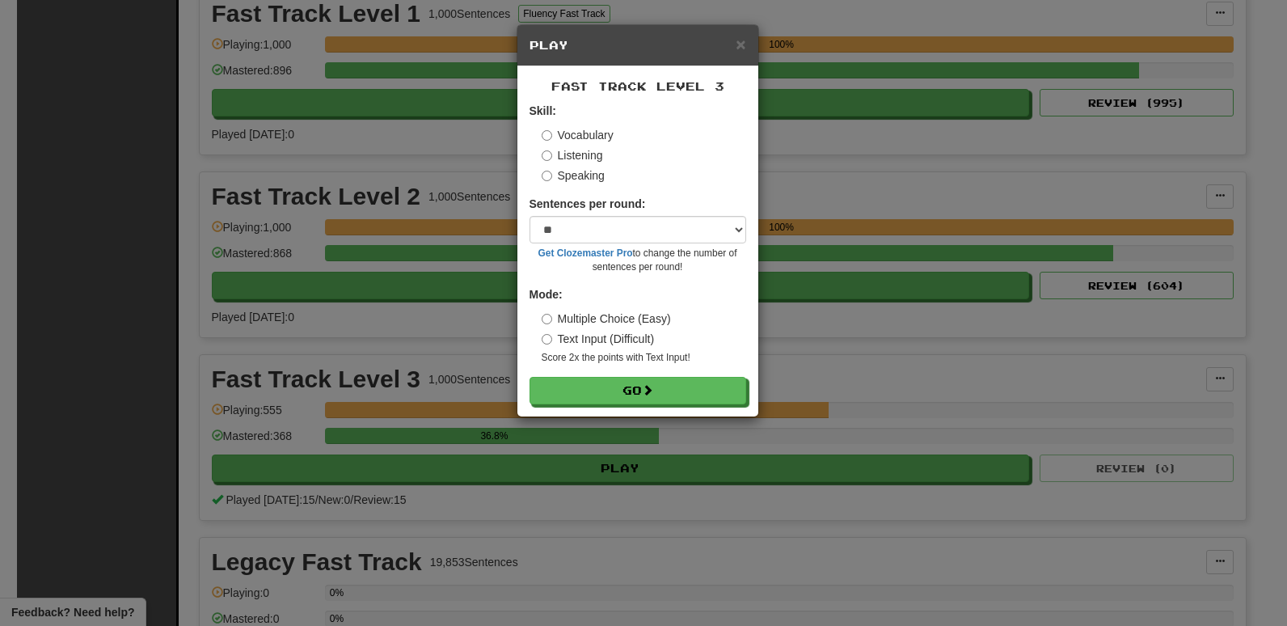
click at [563, 162] on label "Listening" at bounding box center [572, 155] width 61 height 16
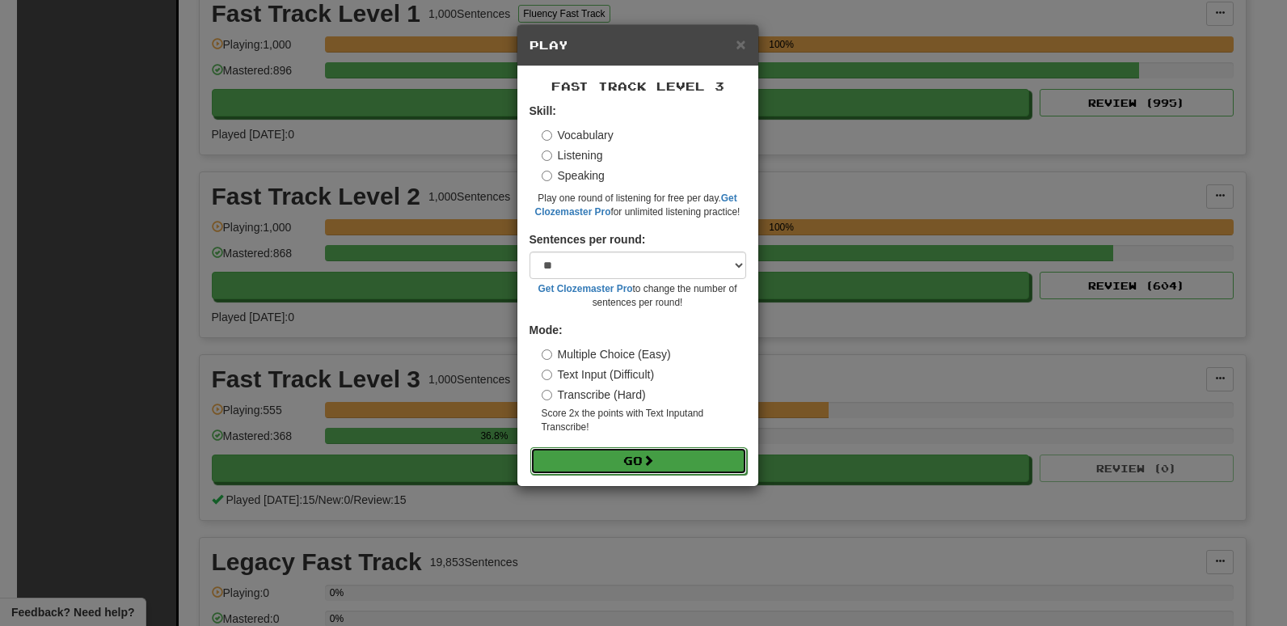
click at [633, 450] on button "Go" at bounding box center [638, 460] width 217 height 27
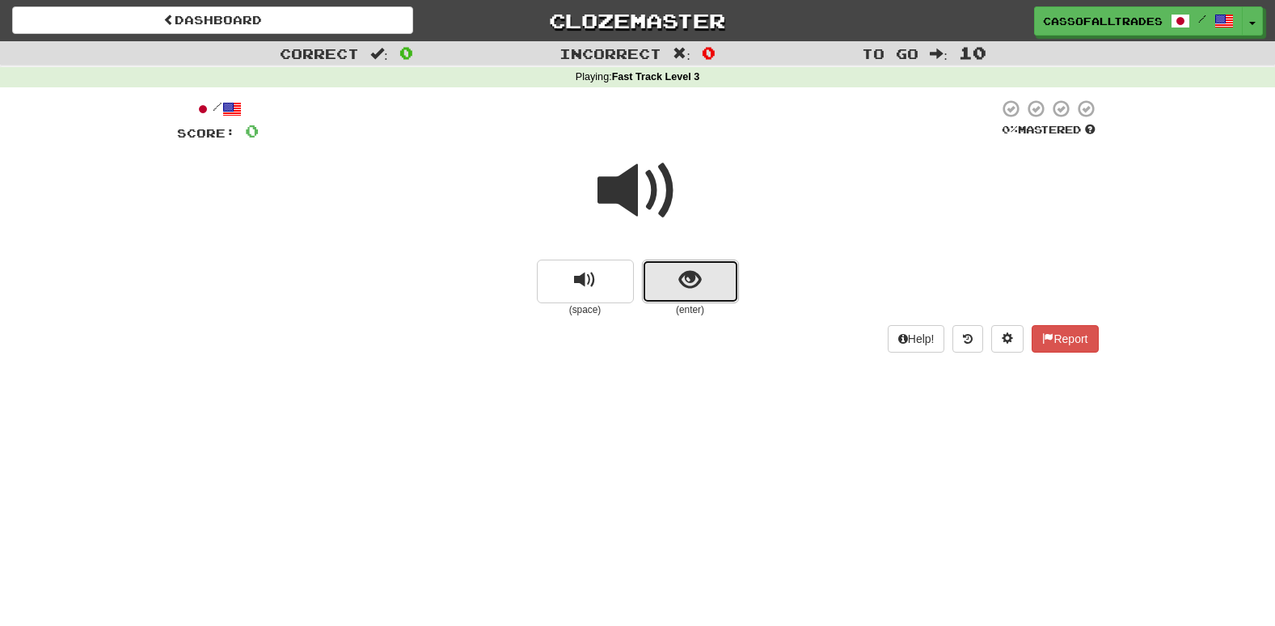
click at [685, 291] on span "show sentence" at bounding box center [690, 280] width 22 height 22
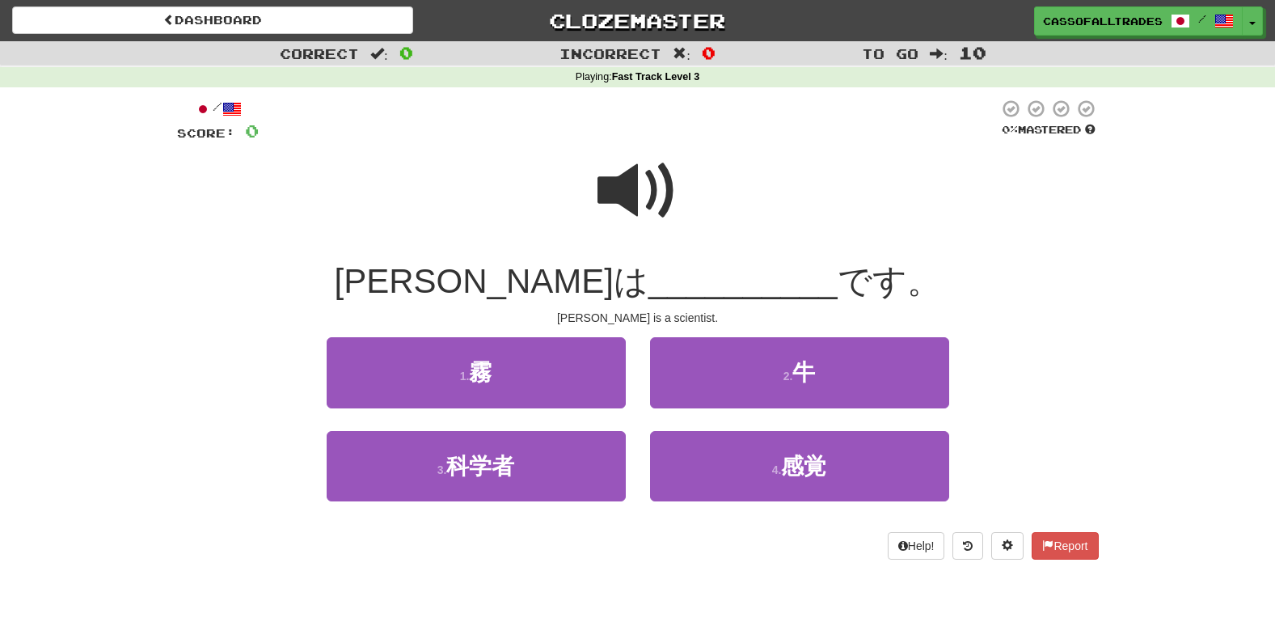
click at [635, 199] on span at bounding box center [637, 190] width 81 height 81
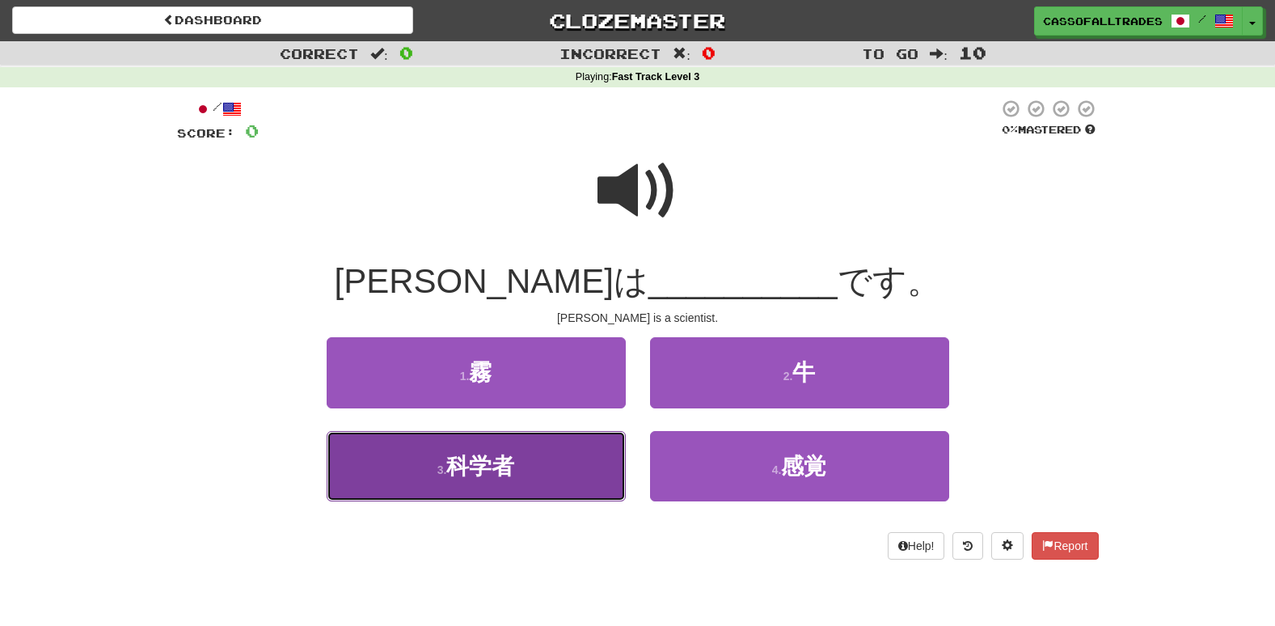
click at [535, 475] on button "3 . 科学者" at bounding box center [476, 466] width 299 height 70
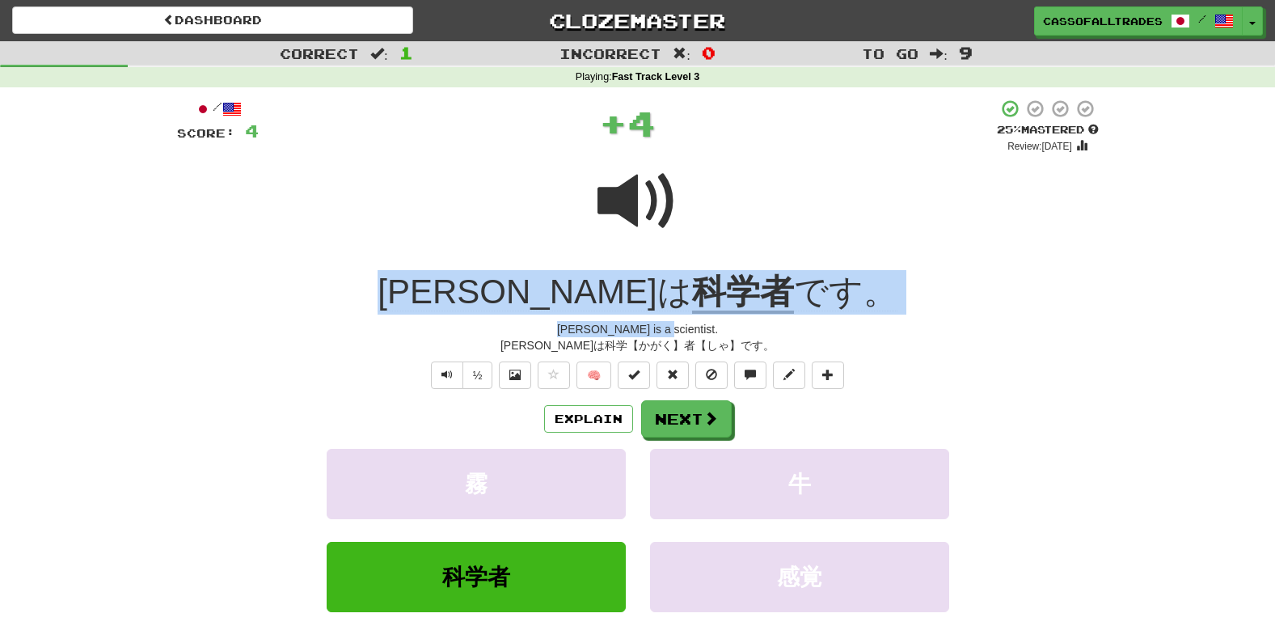
drag, startPoint x: 421, startPoint y: 270, endPoint x: 905, endPoint y: 319, distance: 486.7
click at [905, 319] on div "/ Score: 4 + 4 25 % Mastered Review: [DATE] [PERSON_NAME]は 科学者 です。 [PERSON_NAME…" at bounding box center [638, 397] width 922 height 596
drag, startPoint x: 905, startPoint y: 319, endPoint x: 776, endPoint y: 302, distance: 130.6
copy div "[PERSON_NAME]は 科学者 です。 [PERSON_NAME] is a scientist."
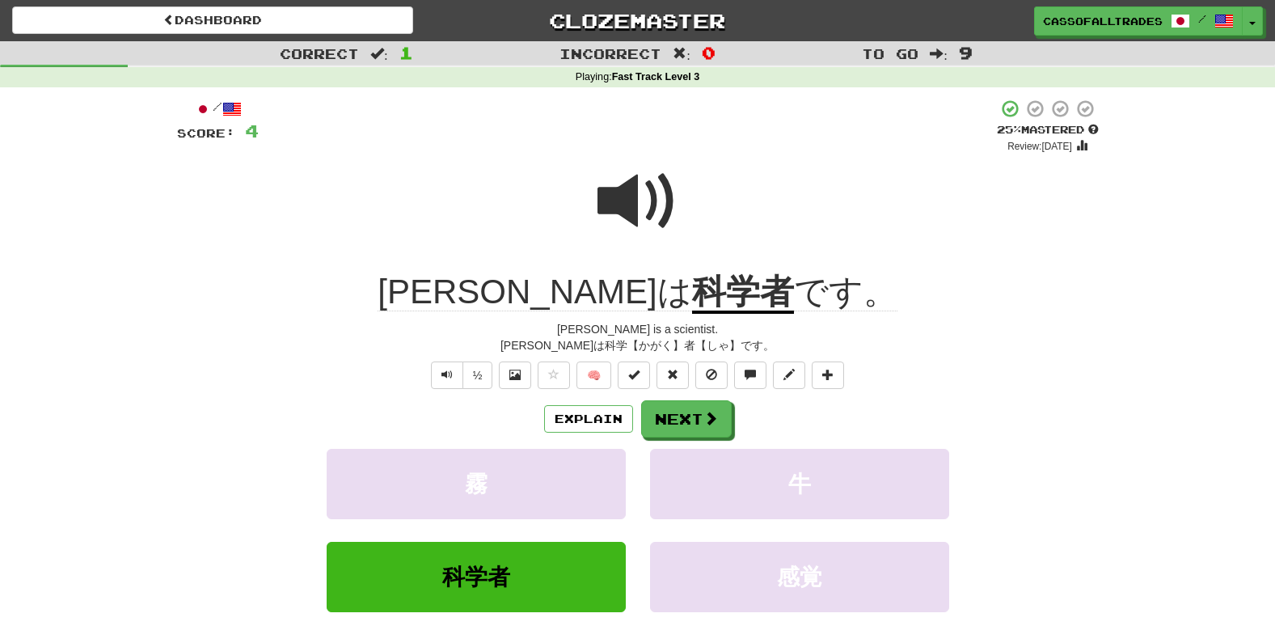
click at [210, 535] on div "霧 牛" at bounding box center [638, 495] width 970 height 93
click at [691, 428] on button "Next" at bounding box center [687, 419] width 91 height 37
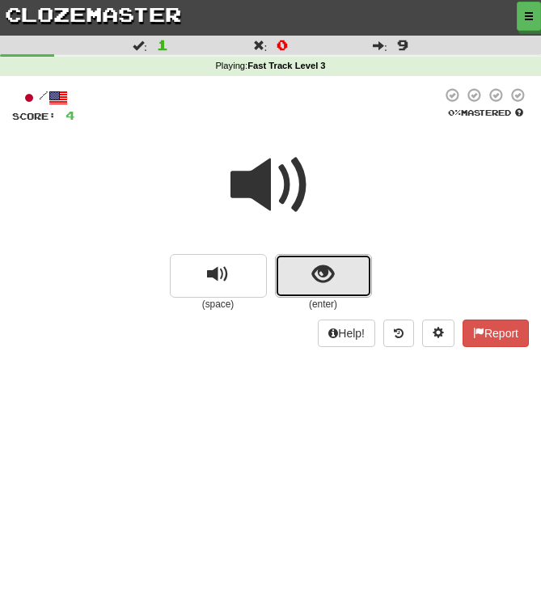
click at [325, 277] on span "show sentence" at bounding box center [323, 275] width 22 height 22
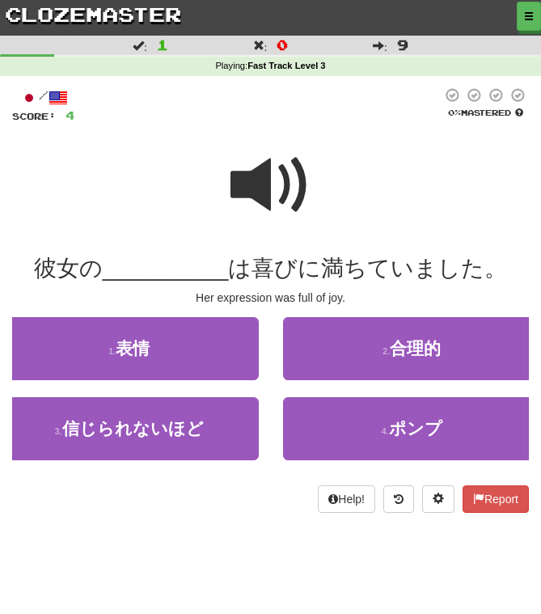
click at [257, 200] on span at bounding box center [270, 185] width 81 height 81
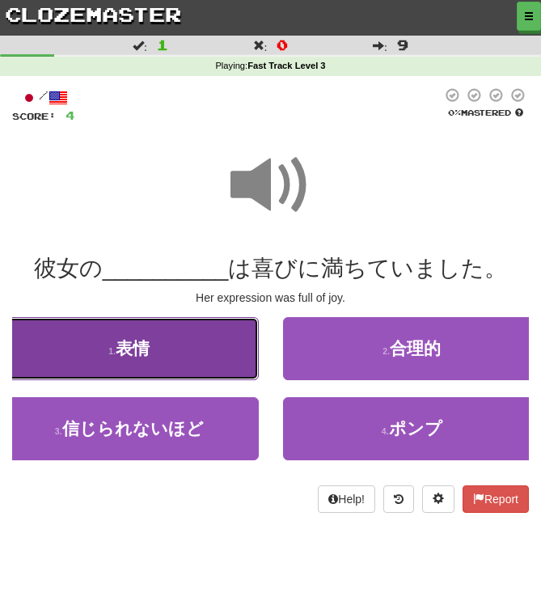
click at [156, 352] on button "1 . 表情" at bounding box center [129, 348] width 259 height 63
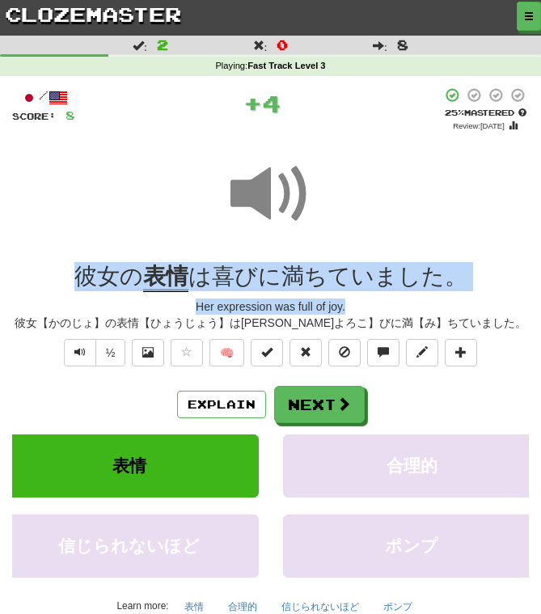
drag, startPoint x: 53, startPoint y: 274, endPoint x: 485, endPoint y: 300, distance: 432.5
click at [485, 300] on div "/ Score: 8 + 4 25 % Mastered Review: [DATE] 彼女の 表情 は喜びに満ちていました。 Her expression …" at bounding box center [270, 370] width 517 height 567
drag, startPoint x: 485, startPoint y: 300, endPoint x: 357, endPoint y: 276, distance: 129.9
copy div "彼女の 表情 は喜びに満ちていました。 Her expression was full of joy."
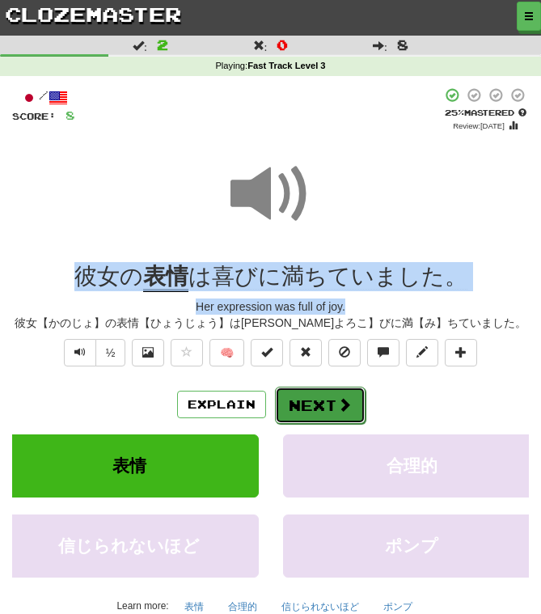
click at [331, 407] on button "Next" at bounding box center [320, 404] width 91 height 37
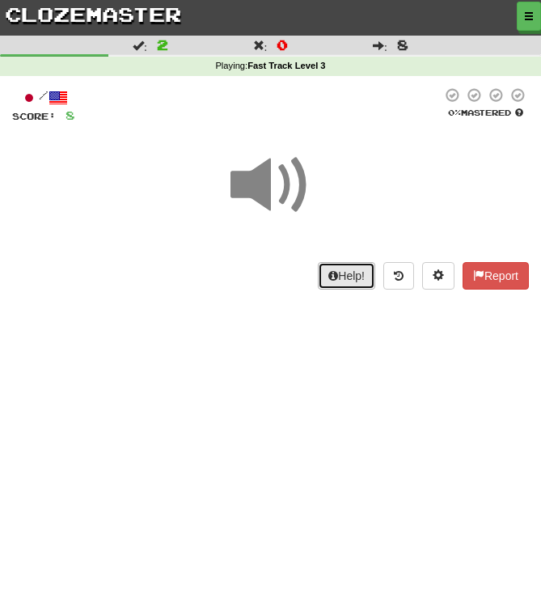
click at [318, 263] on button "Help!" at bounding box center [346, 275] width 57 height 27
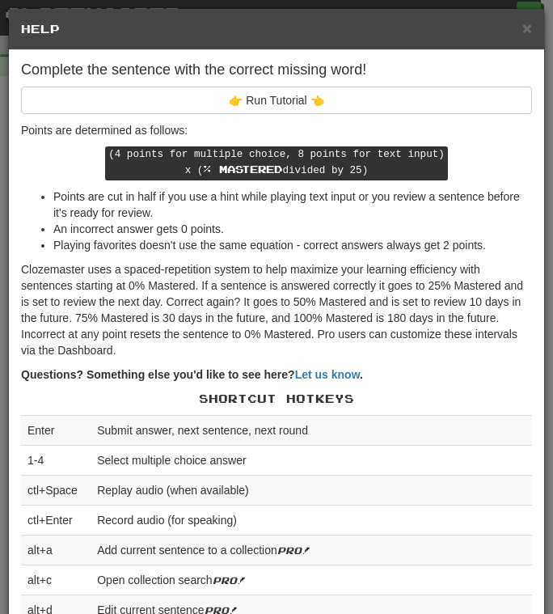
click at [510, 11] on div "× Help" at bounding box center [276, 29] width 535 height 41
click at [522, 34] on span "×" at bounding box center [527, 28] width 10 height 19
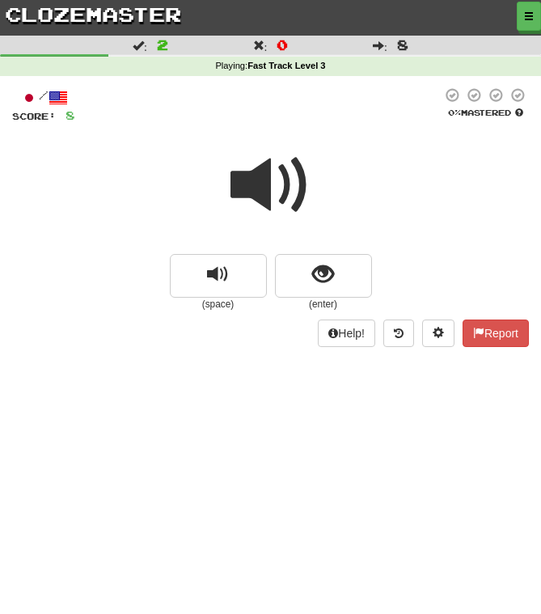
click at [329, 252] on div at bounding box center [270, 196] width 517 height 116
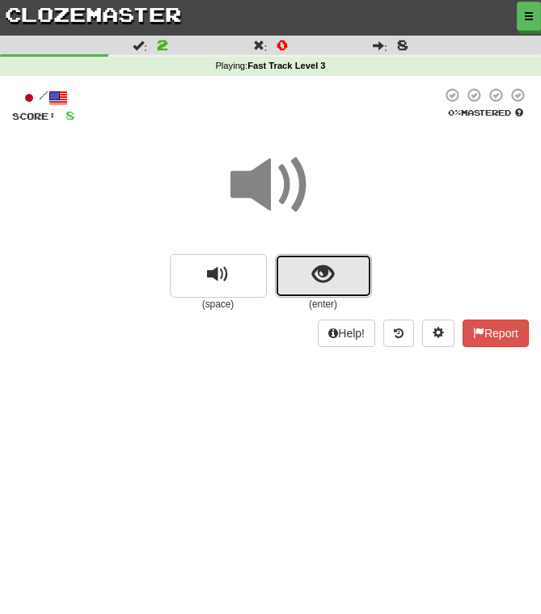
click at [323, 260] on button "show sentence" at bounding box center [323, 276] width 97 height 44
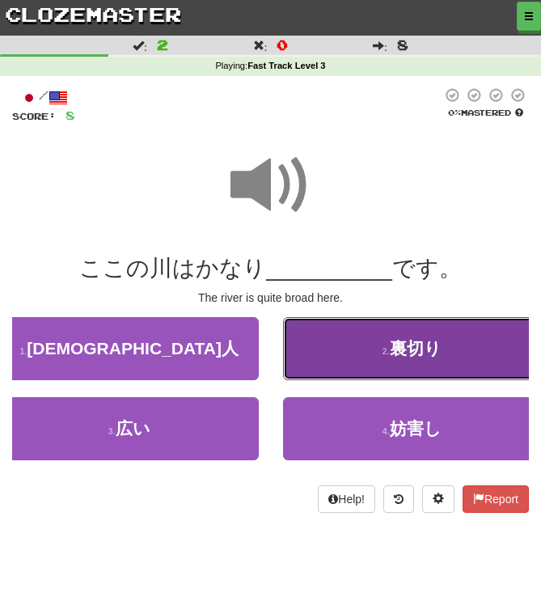
click at [424, 335] on button "2 . 裏切り" at bounding box center [412, 348] width 259 height 63
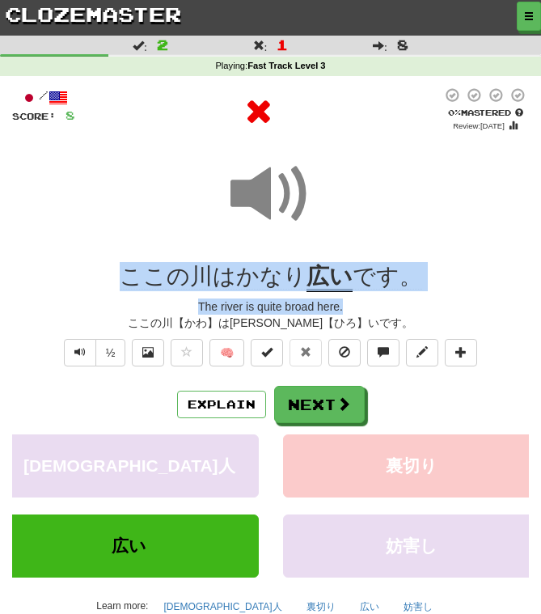
drag, startPoint x: 113, startPoint y: 267, endPoint x: 532, endPoint y: 294, distance: 419.7
click at [532, 294] on div "/ Score: 8 0 % Mastered Review: [DATE] ここの川はかなり 広い です。 The river is quite broad…" at bounding box center [270, 376] width 541 height 601
drag, startPoint x: 532, startPoint y: 294, endPoint x: 273, endPoint y: 287, distance: 258.8
copy div "ここの川はかなり 広い です。 The river is quite broad here."
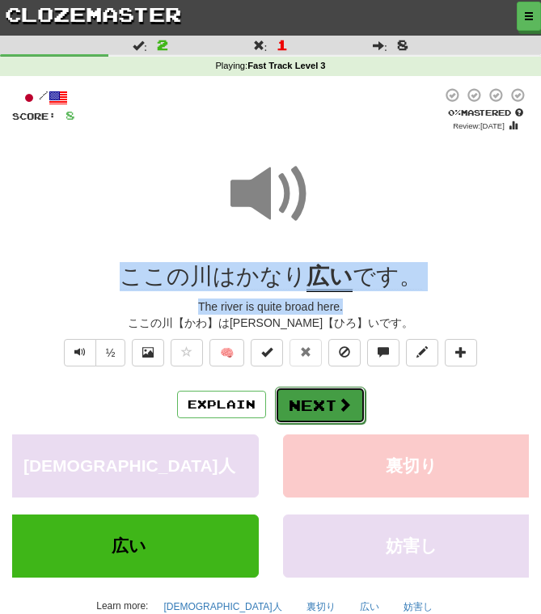
click at [357, 404] on button "Next" at bounding box center [320, 404] width 91 height 37
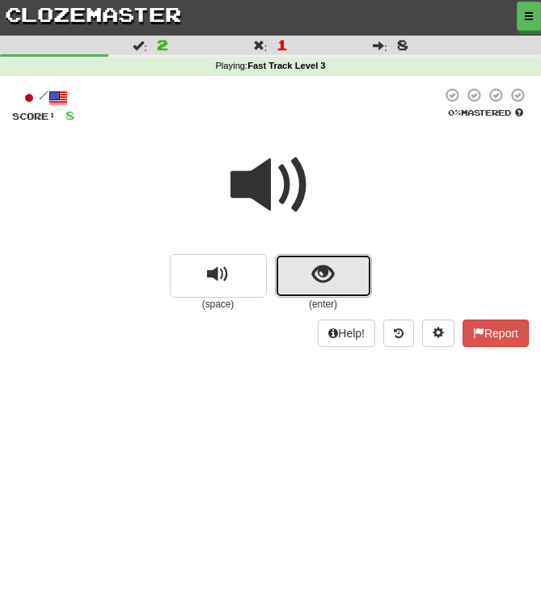
click at [344, 279] on button "show sentence" at bounding box center [323, 276] width 97 height 44
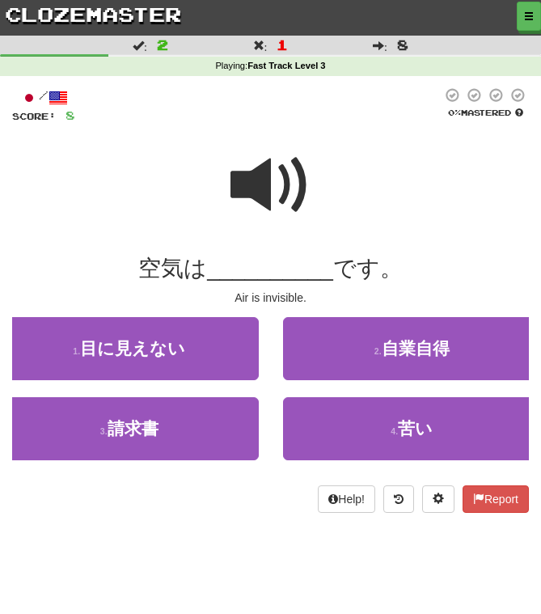
click at [301, 194] on span at bounding box center [270, 185] width 81 height 81
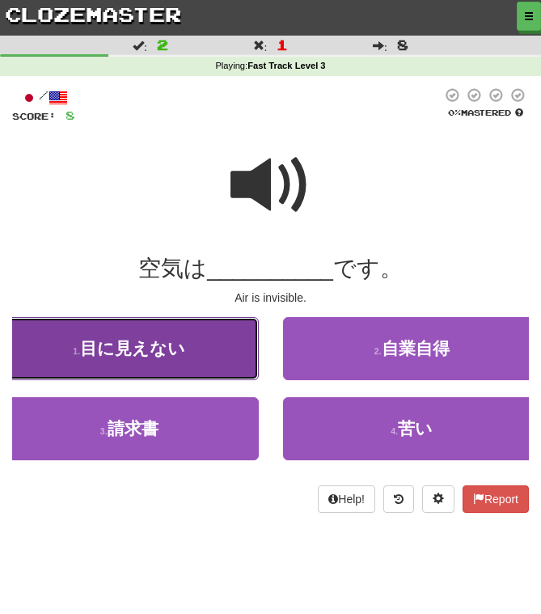
click at [177, 343] on span "目に見えない" at bounding box center [132, 348] width 105 height 19
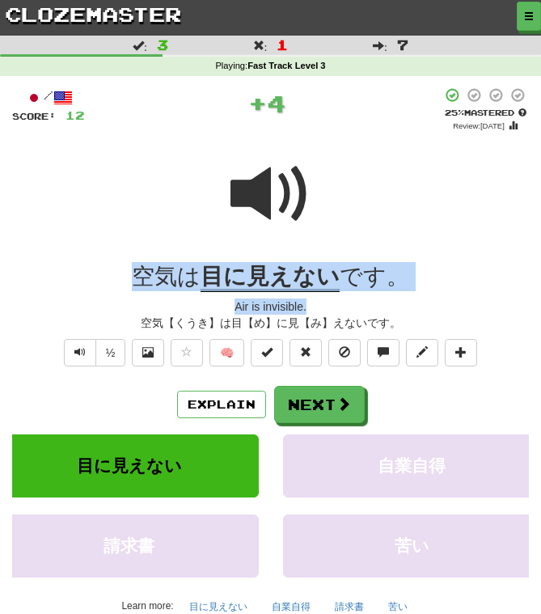
drag, startPoint x: 114, startPoint y: 267, endPoint x: 485, endPoint y: 306, distance: 373.1
click at [485, 306] on div "/ Score: 12 + 4 25 % Mastered Review: [DATE] 空気は 目に見えない です。 Air is invisible. 空…" at bounding box center [270, 370] width 517 height 567
copy div "空気は 目に見えない です。 Air is invisible."
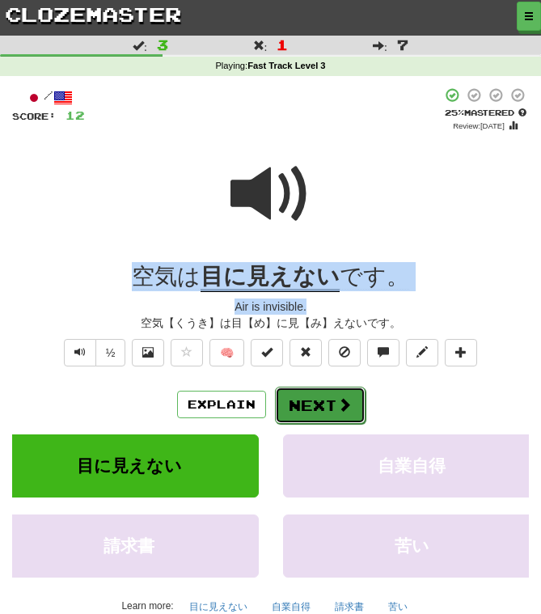
click at [319, 405] on button "Next" at bounding box center [320, 404] width 91 height 37
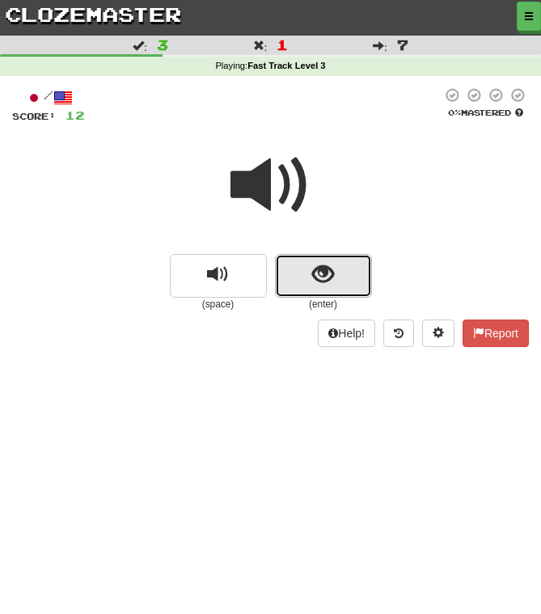
click at [325, 264] on span "show sentence" at bounding box center [323, 275] width 22 height 22
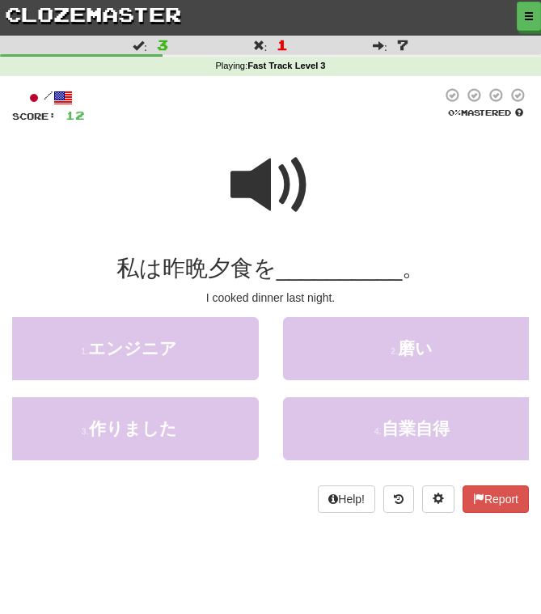
click at [277, 203] on span at bounding box center [270, 185] width 81 height 81
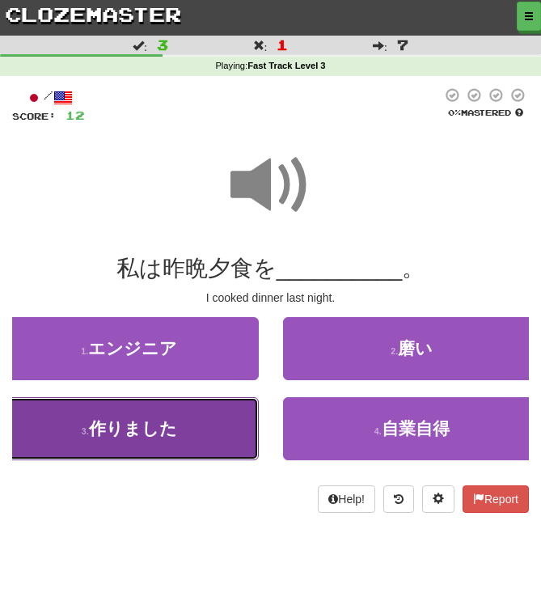
click at [226, 443] on button "3 . 作りました" at bounding box center [129, 428] width 259 height 63
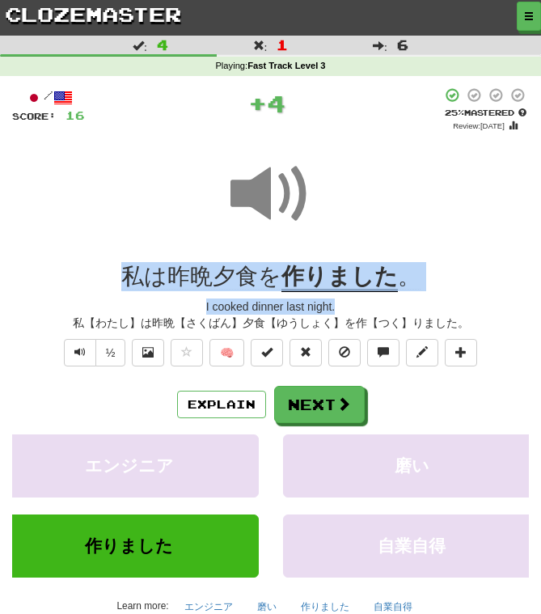
drag, startPoint x: 101, startPoint y: 257, endPoint x: 472, endPoint y: 298, distance: 373.3
click at [472, 298] on div "/ Score: 16 + 4 25 % Mastered Review: [DATE] 私は昨晩夕食を 作りました 。 I cooked dinner la…" at bounding box center [270, 370] width 517 height 567
drag, startPoint x: 472, startPoint y: 298, endPoint x: 378, endPoint y: 275, distance: 97.4
copy div "私は昨晩夕食を 作りました 。 I cooked dinner last night."
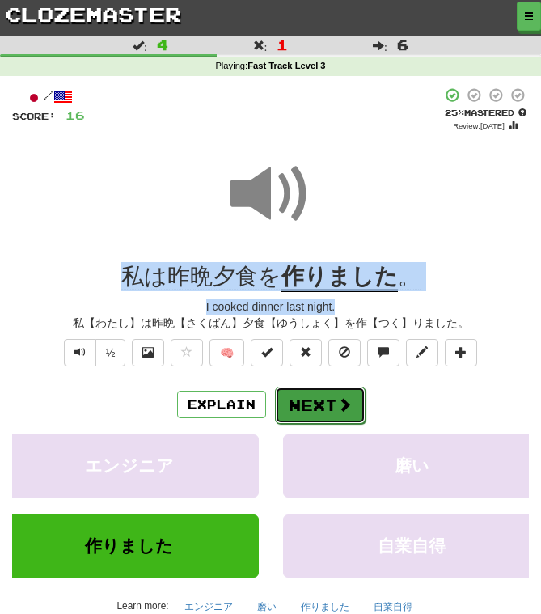
click at [331, 416] on button "Next" at bounding box center [320, 404] width 91 height 37
